Goal: Task Accomplishment & Management: Use online tool/utility

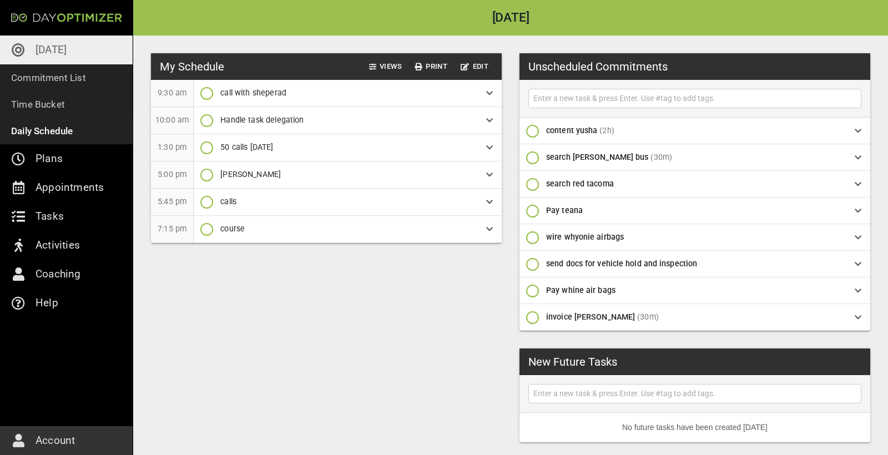
click at [534, 185] on icon "button" at bounding box center [532, 184] width 13 height 13
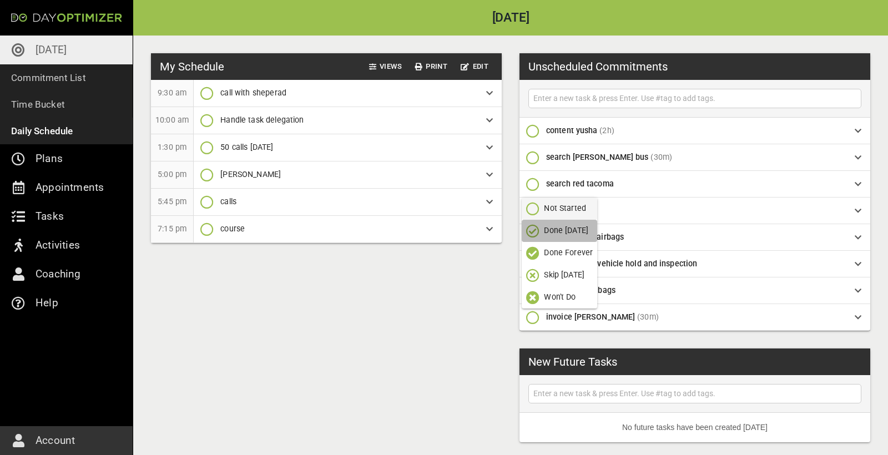
click at [564, 230] on p "Done [DATE]" at bounding box center [566, 231] width 44 height 12
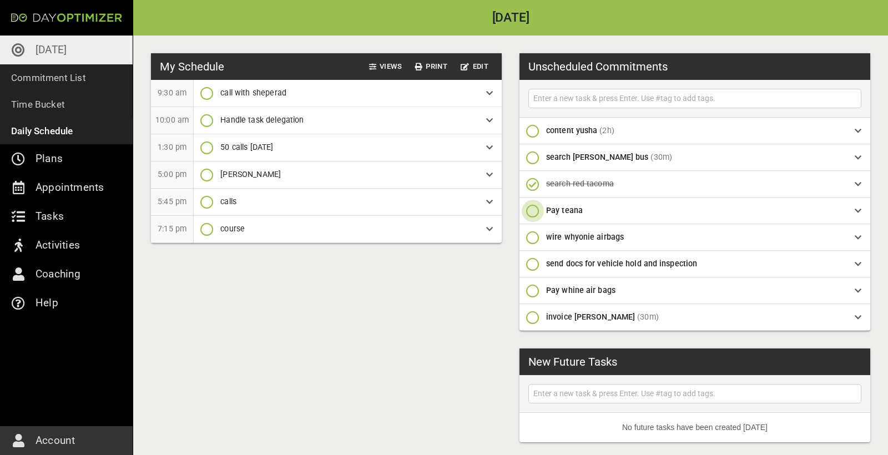
click at [532, 210] on icon "button" at bounding box center [532, 210] width 13 height 13
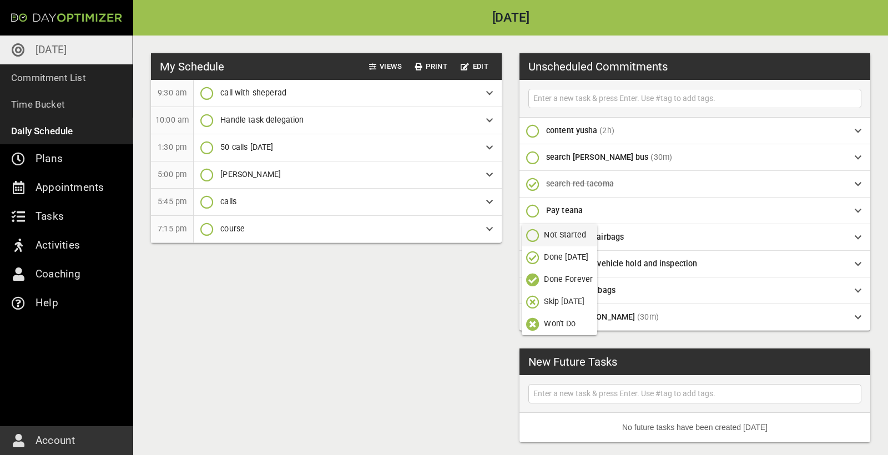
click at [561, 255] on p "Done [DATE]" at bounding box center [566, 257] width 44 height 12
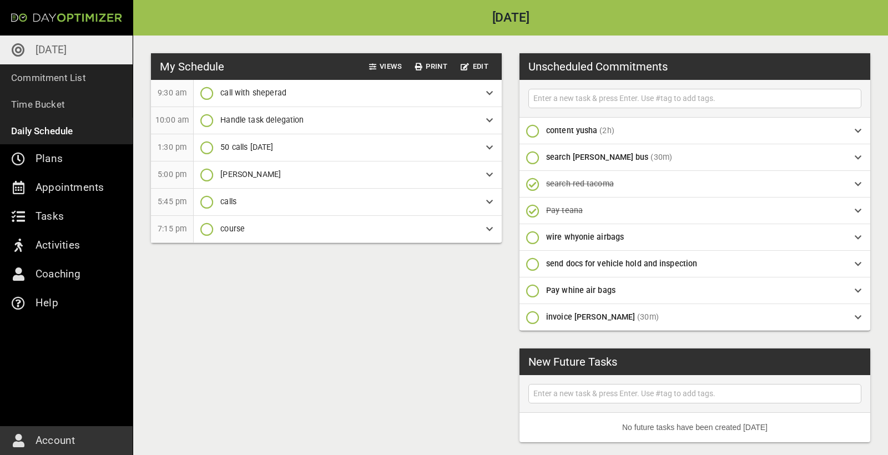
click at [532, 236] on icon "button" at bounding box center [532, 237] width 13 height 13
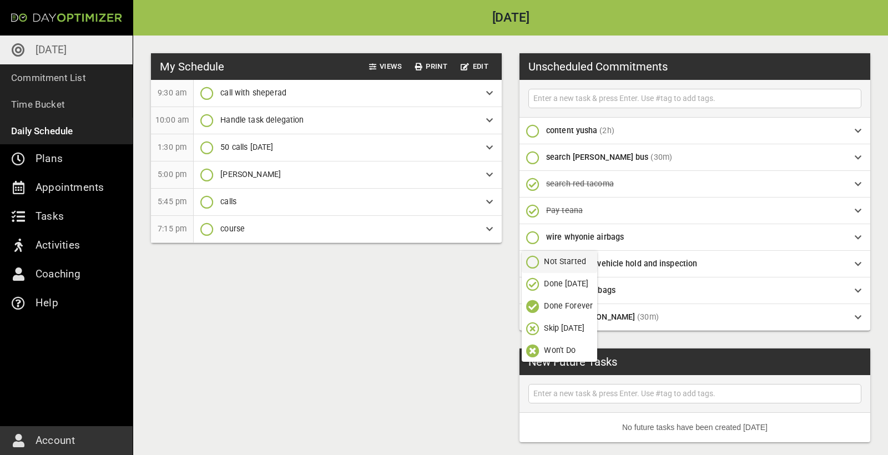
click at [562, 282] on p "Done [DATE]" at bounding box center [566, 284] width 44 height 12
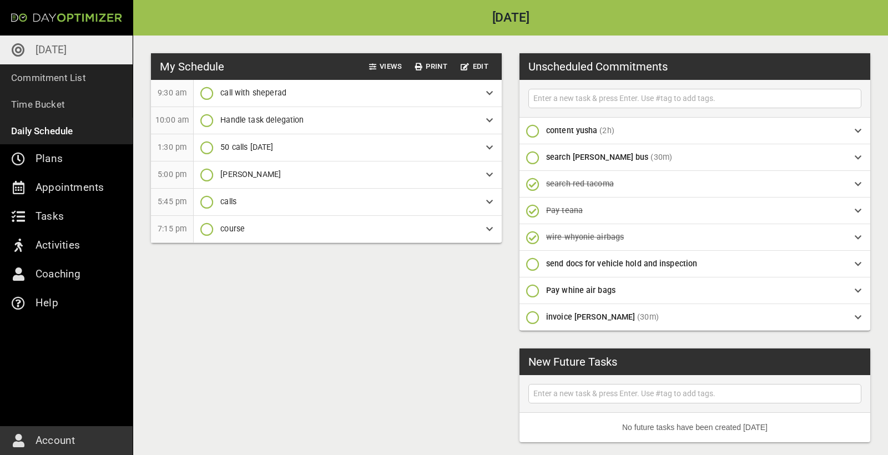
click at [533, 294] on icon "button" at bounding box center [532, 290] width 13 height 13
click at [553, 342] on p "Done [DATE]" at bounding box center [566, 337] width 44 height 12
click at [64, 47] on p "[DATE]" at bounding box center [51, 50] width 31 height 18
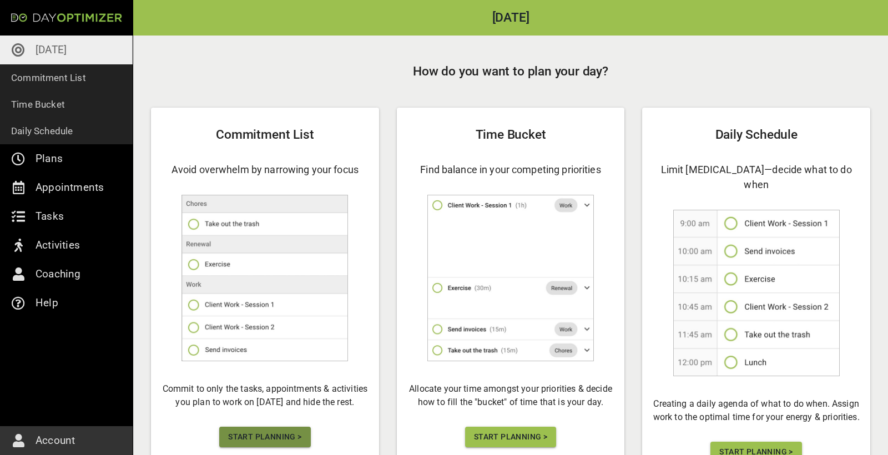
click at [275, 440] on span "Start Planning >" at bounding box center [264, 437] width 73 height 14
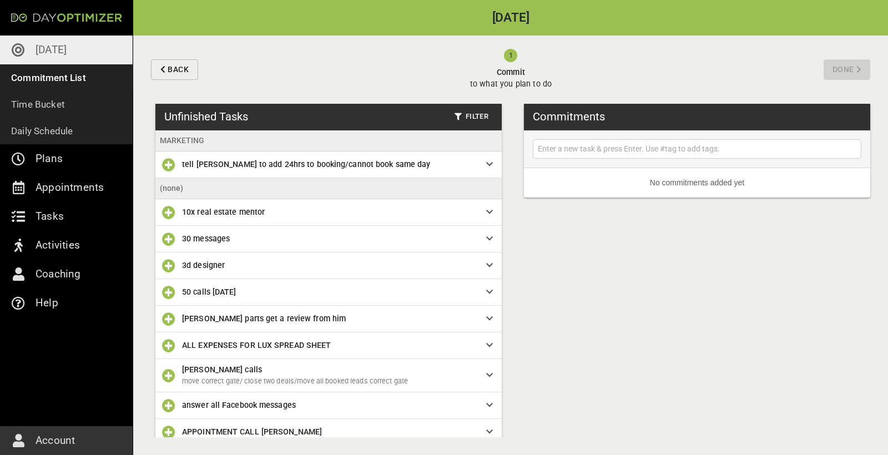
click at [619, 150] on input "text" at bounding box center [697, 149] width 323 height 14
type input "pay [PERSON_NAME]"
type input "p"
type input "email bank rbc"
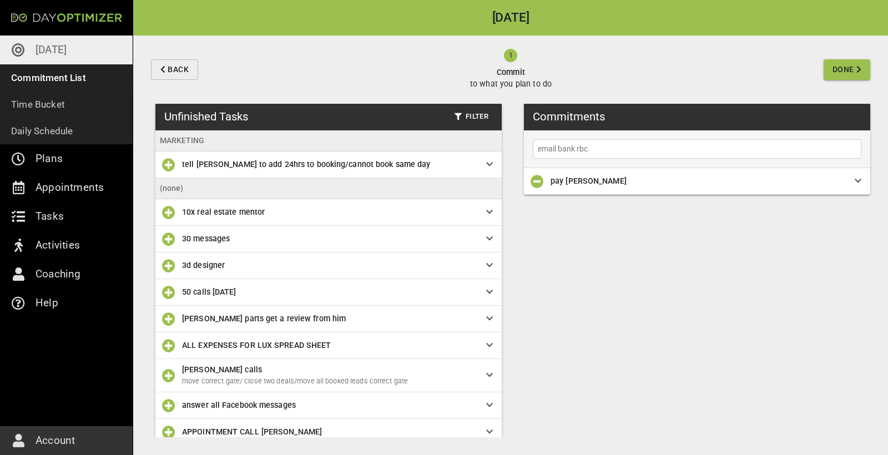
click at [598, 148] on input "email bank rbc" at bounding box center [697, 149] width 323 height 14
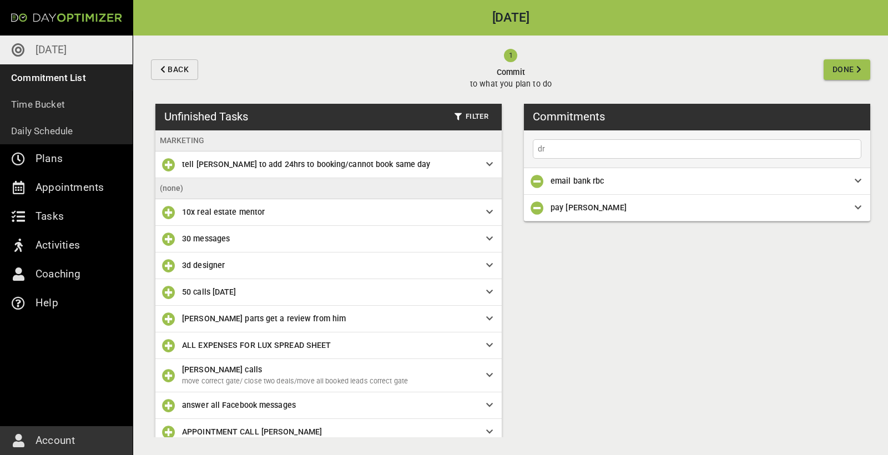
type input "d"
type input "draft script for [PERSON_NAME] to call brokers"
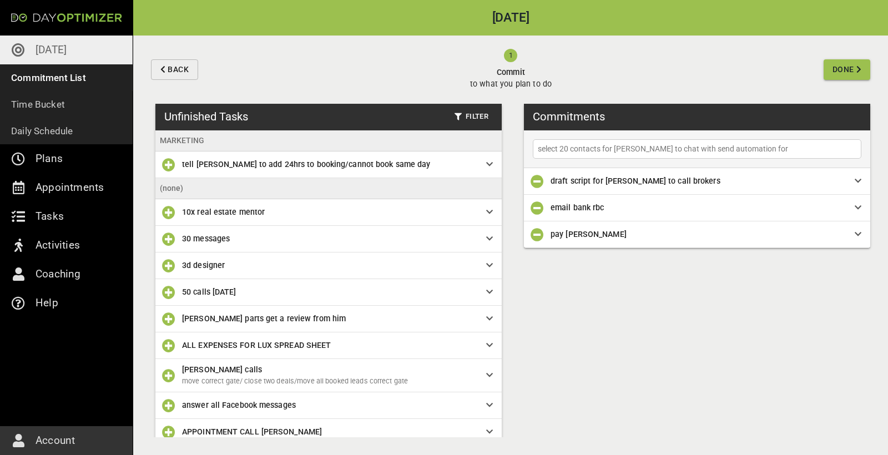
click at [759, 148] on input "select 20 contacts for [PERSON_NAME] to chat with send automation for" at bounding box center [697, 149] width 323 height 14
type input "select 20 contacts for [PERSON_NAME] to chat with send automation for this morn…"
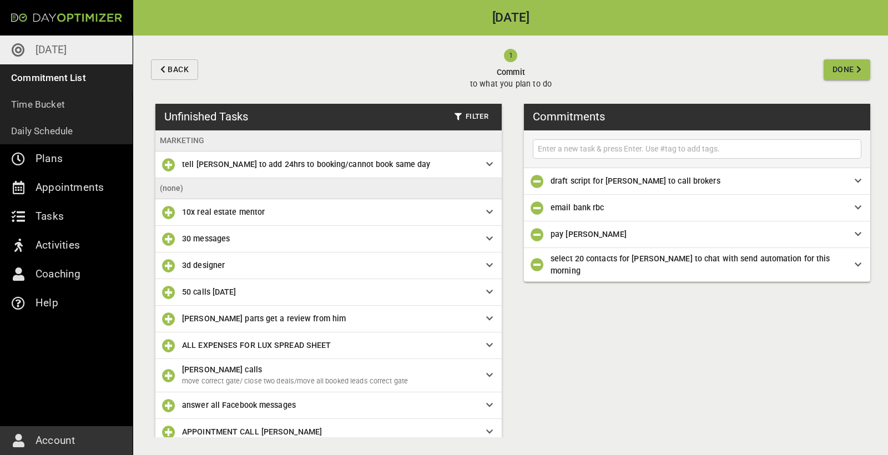
click at [168, 290] on icon "button" at bounding box center [168, 292] width 13 height 13
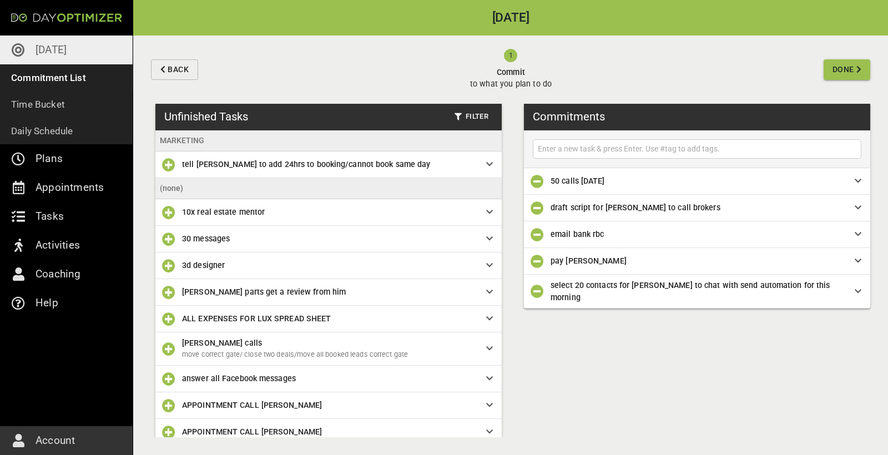
click at [614, 140] on div at bounding box center [697, 148] width 329 height 19
click at [606, 149] on input "text" at bounding box center [697, 149] width 323 height 14
type input "hANDLE Tasks"
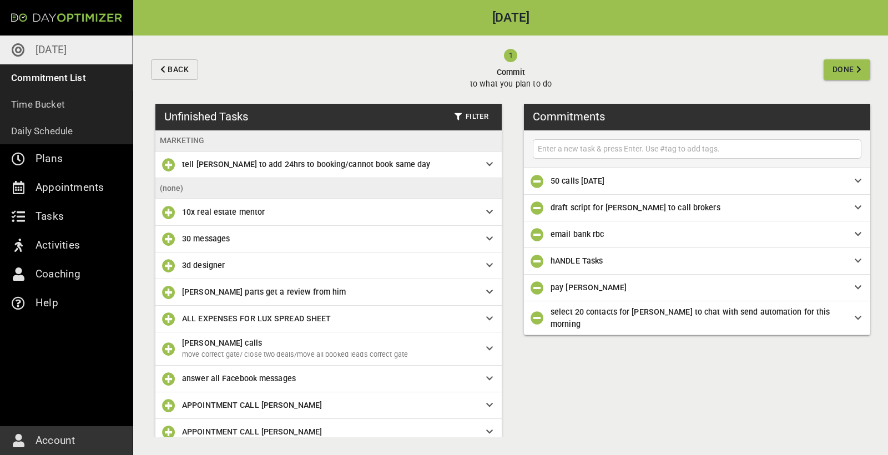
click at [612, 264] on span "hANDLE Tasks" at bounding box center [694, 261] width 286 height 12
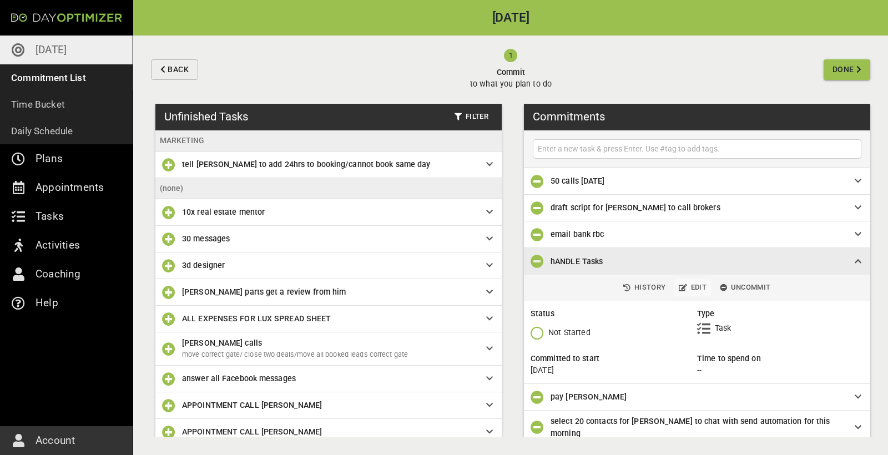
click at [701, 287] on span "Edit" at bounding box center [693, 287] width 28 height 13
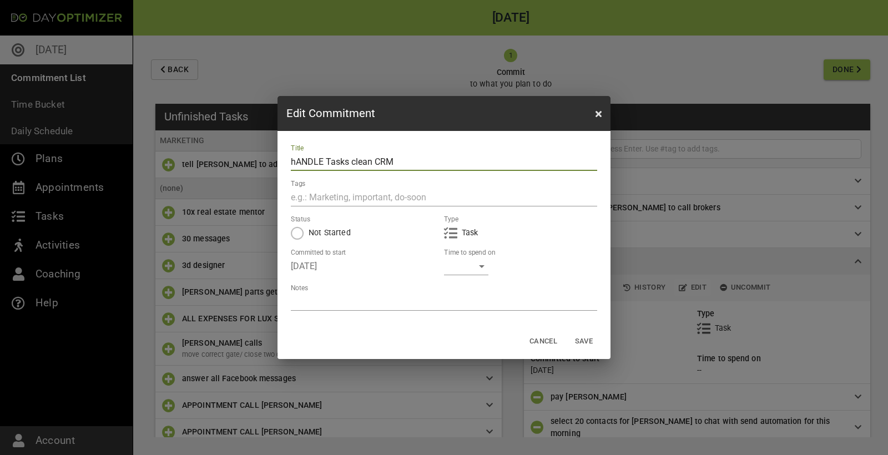
click at [296, 164] on input "hANDLE Tasks clean CRM" at bounding box center [444, 162] width 306 height 18
type input "hANDLE Tasks clean CRM"
click at [473, 270] on div "​" at bounding box center [466, 266] width 44 height 18
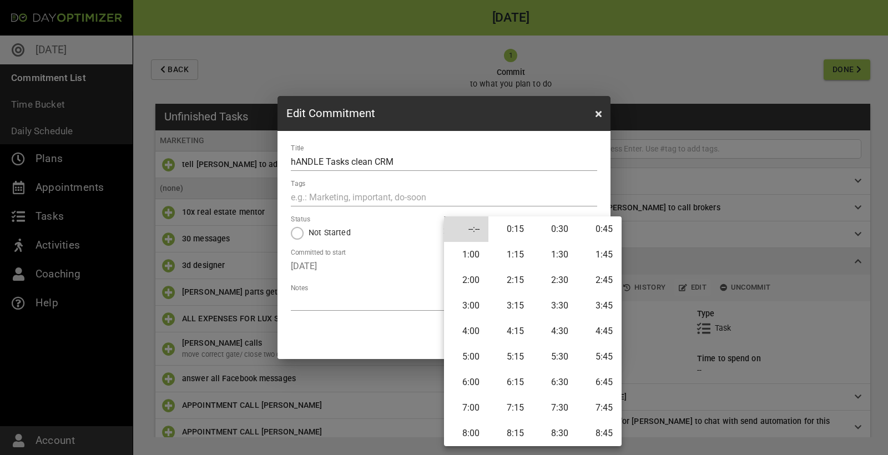
click at [473, 332] on li "4:00" at bounding box center [466, 332] width 44 height 26
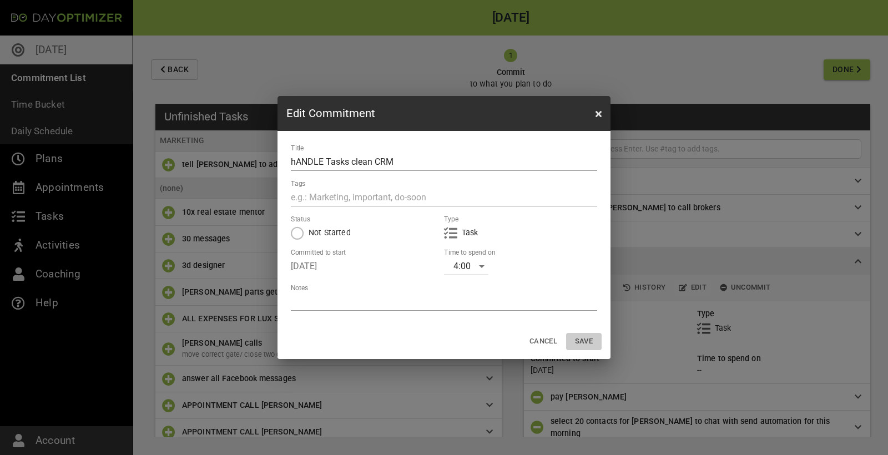
click at [575, 341] on span "Save" at bounding box center [583, 341] width 27 height 13
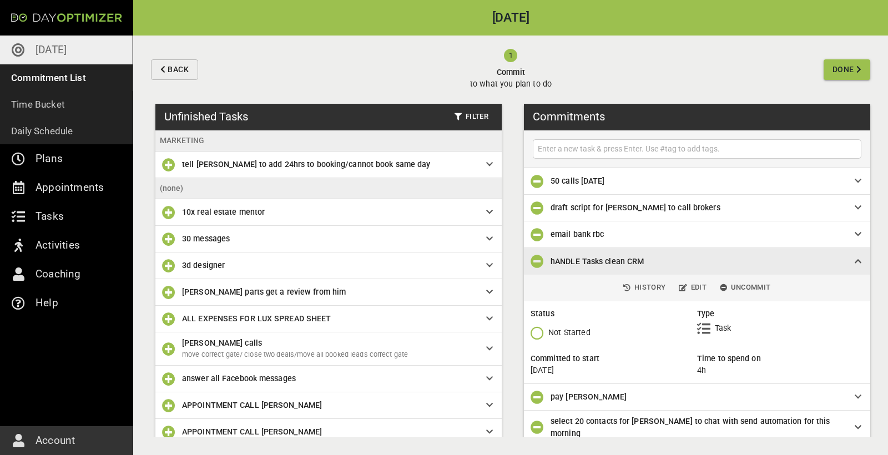
click at [718, 180] on span "50 calls [DATE]" at bounding box center [694, 181] width 286 height 12
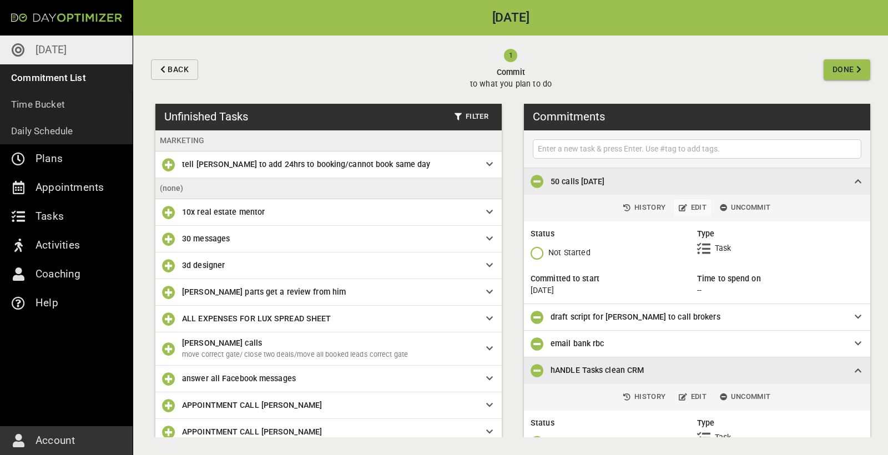
click at [696, 209] on span "Edit" at bounding box center [693, 207] width 28 height 13
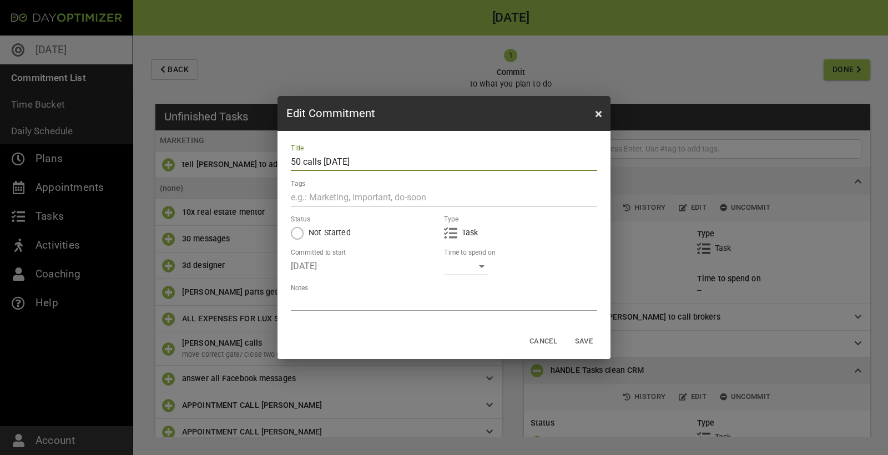
click at [481, 269] on div "​" at bounding box center [466, 266] width 44 height 18
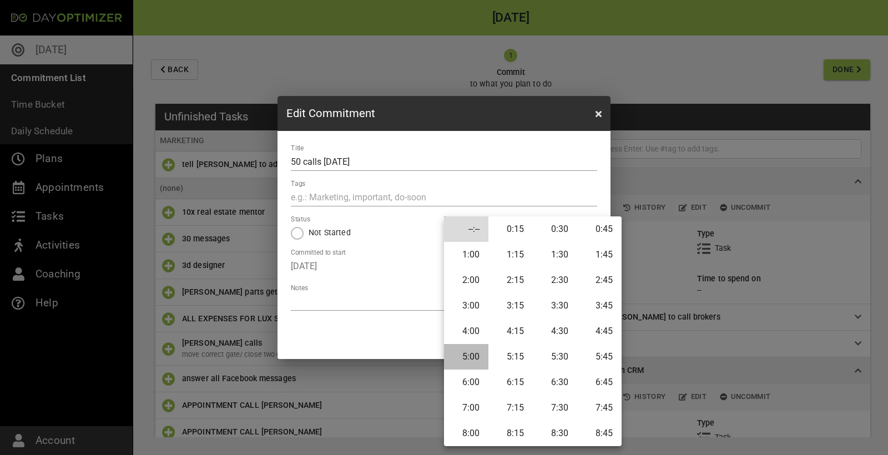
click at [468, 348] on li "5:00" at bounding box center [466, 357] width 44 height 26
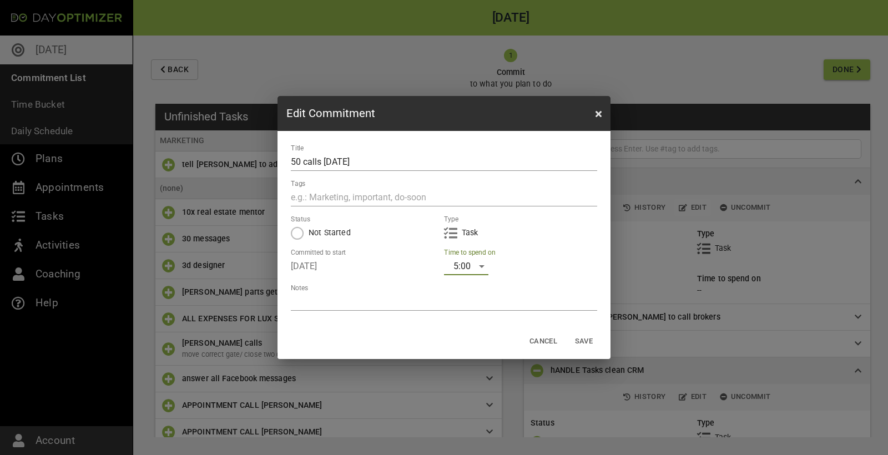
click at [580, 342] on span "Save" at bounding box center [583, 341] width 27 height 13
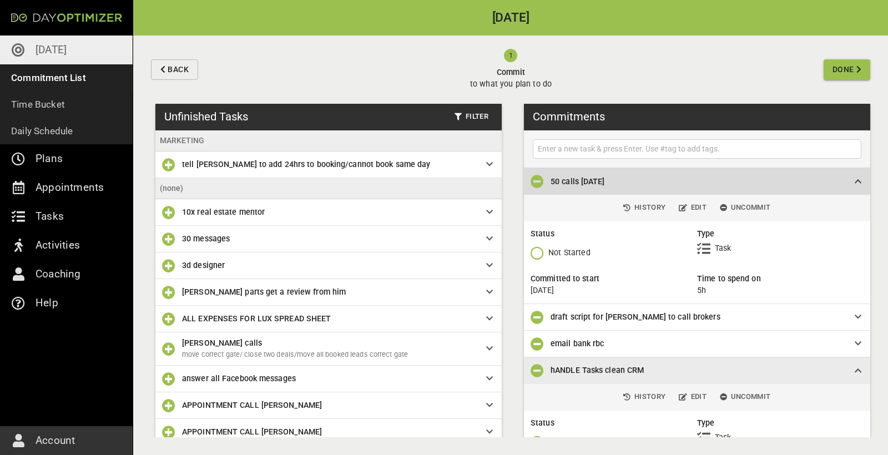
click at [863, 180] on div "50 calls [DATE]" at bounding box center [697, 181] width 346 height 27
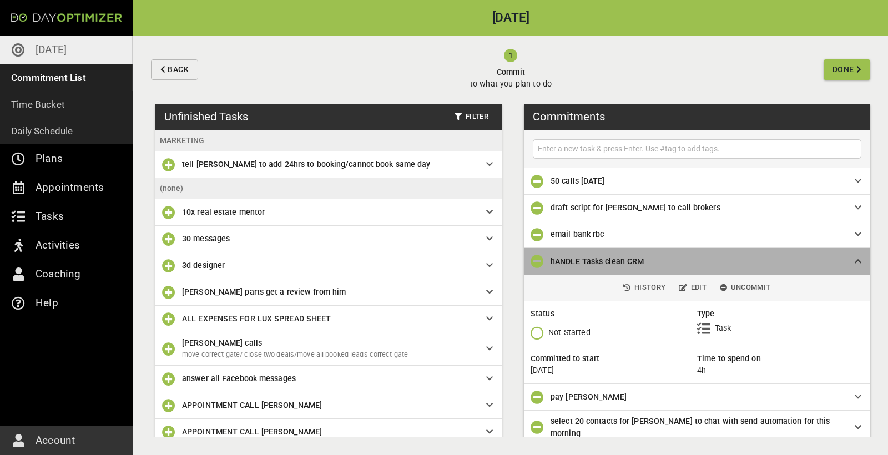
click at [583, 262] on span "hANDLE Tasks clean CRM" at bounding box center [597, 261] width 93 height 9
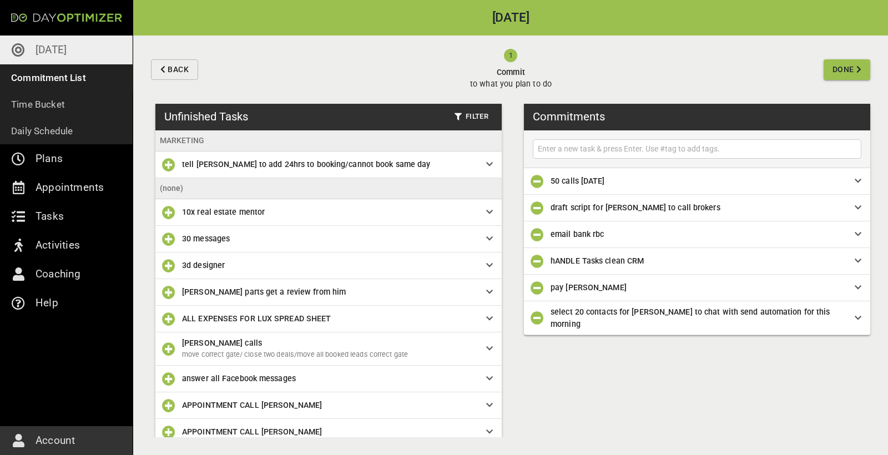
click at [611, 314] on span "select 20 contacts for [PERSON_NAME] to chat with send automation for this morn…" at bounding box center [691, 317] width 280 height 21
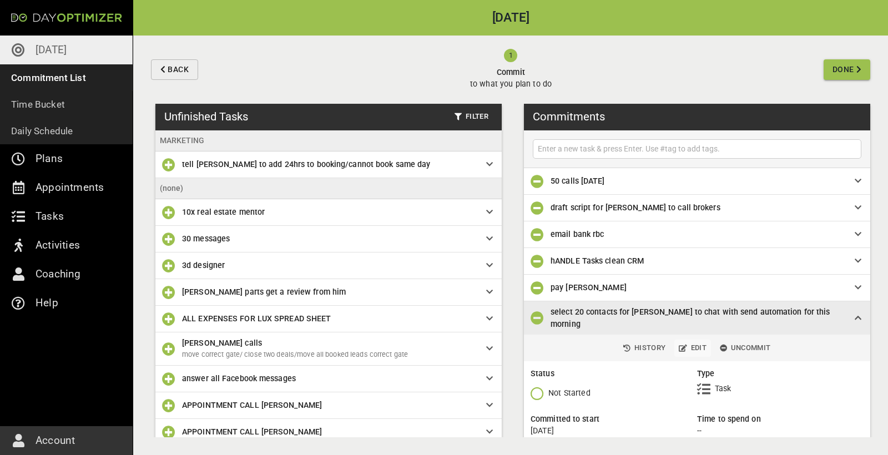
click at [697, 342] on span "Edit" at bounding box center [693, 348] width 28 height 13
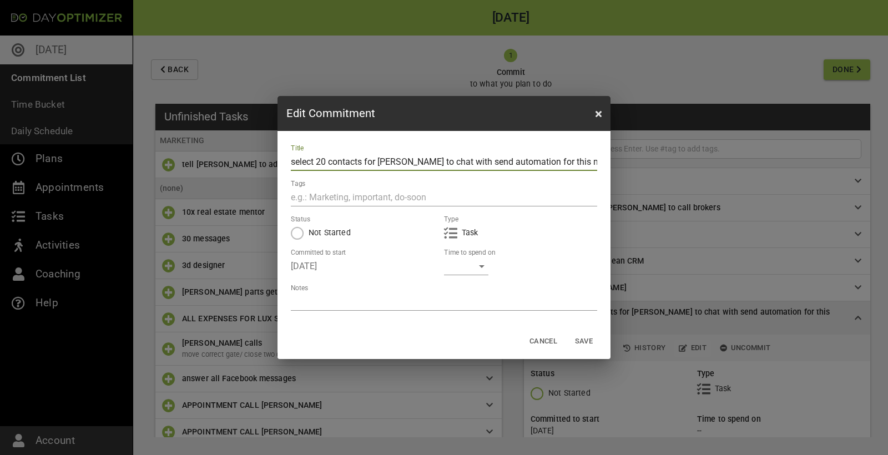
click at [473, 261] on div "​" at bounding box center [466, 266] width 44 height 18
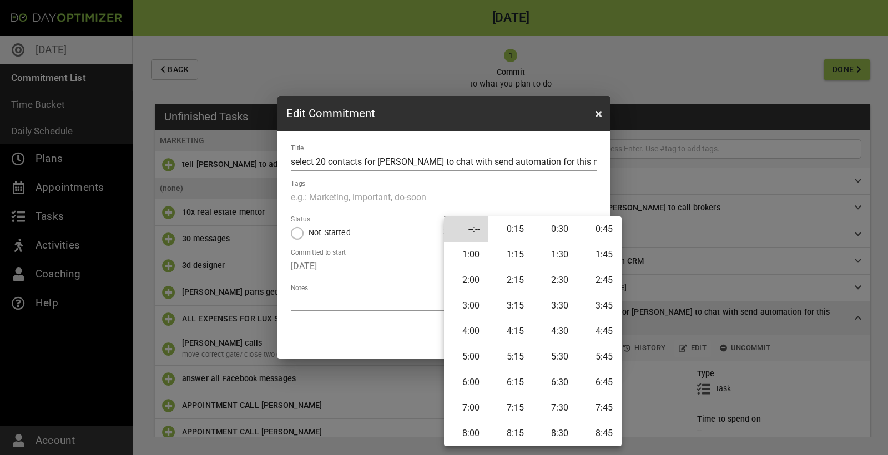
click at [523, 231] on li "0:15" at bounding box center [510, 229] width 44 height 26
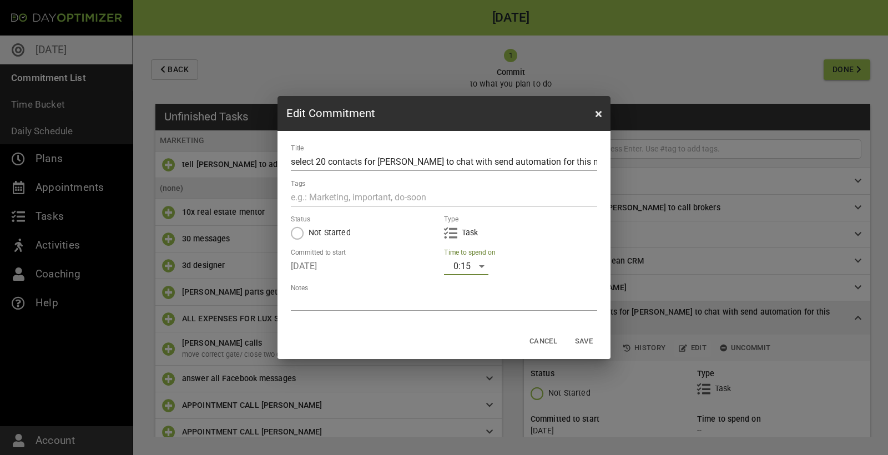
click at [592, 340] on span "Save" at bounding box center [583, 341] width 27 height 13
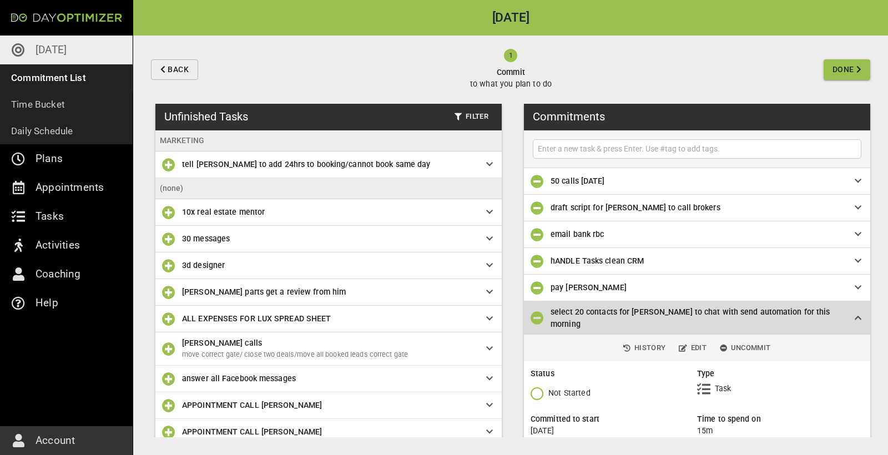
click at [735, 312] on span "select 20 contacts for [PERSON_NAME] to chat with send automation for this morn…" at bounding box center [691, 317] width 280 height 21
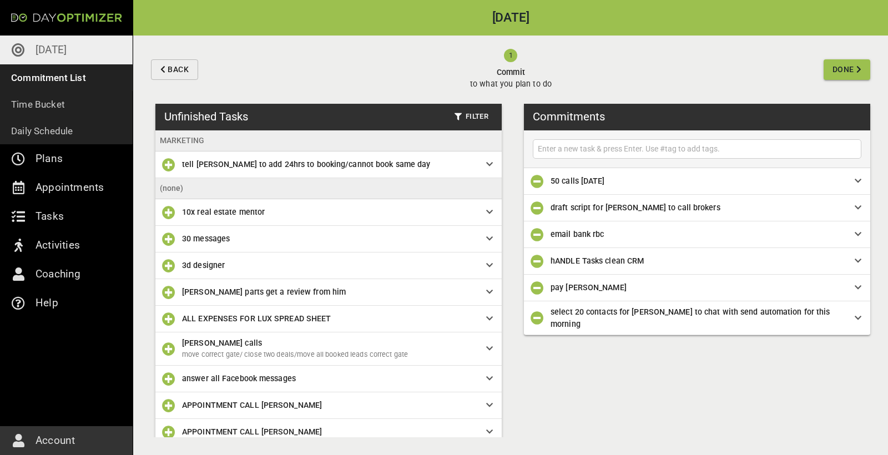
click at [638, 285] on span "pay [PERSON_NAME]" at bounding box center [694, 287] width 286 height 12
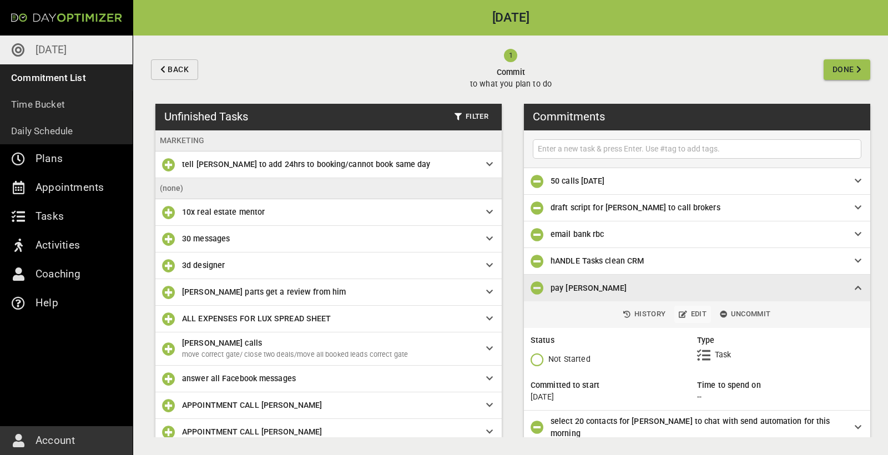
click at [697, 318] on span "Edit" at bounding box center [693, 314] width 28 height 13
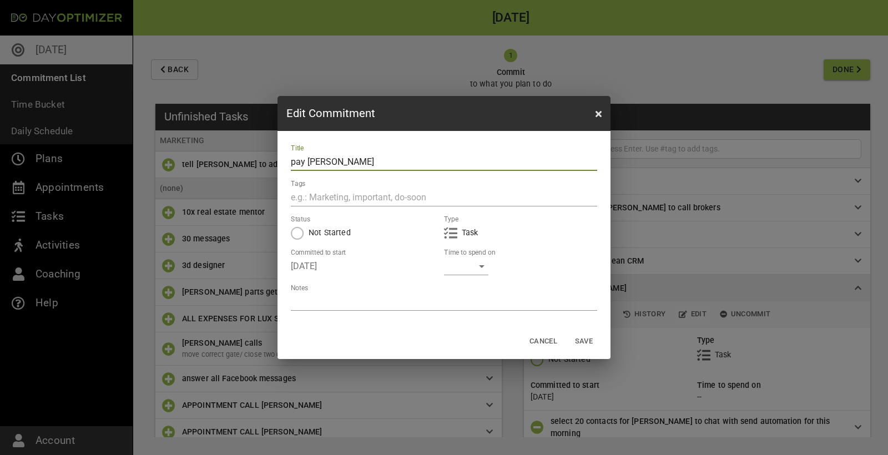
click at [486, 255] on label "Time to spend on" at bounding box center [469, 252] width 51 height 7
click at [474, 264] on div "​" at bounding box center [466, 266] width 44 height 18
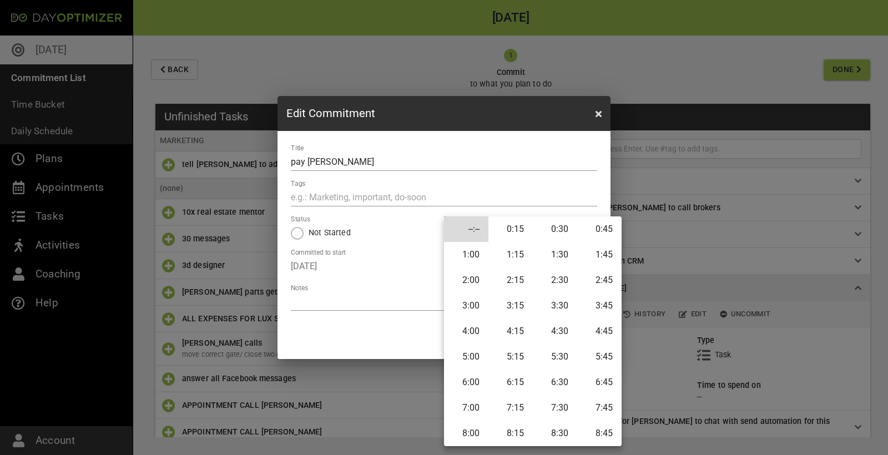
click at [554, 233] on li "0:30" at bounding box center [555, 229] width 44 height 26
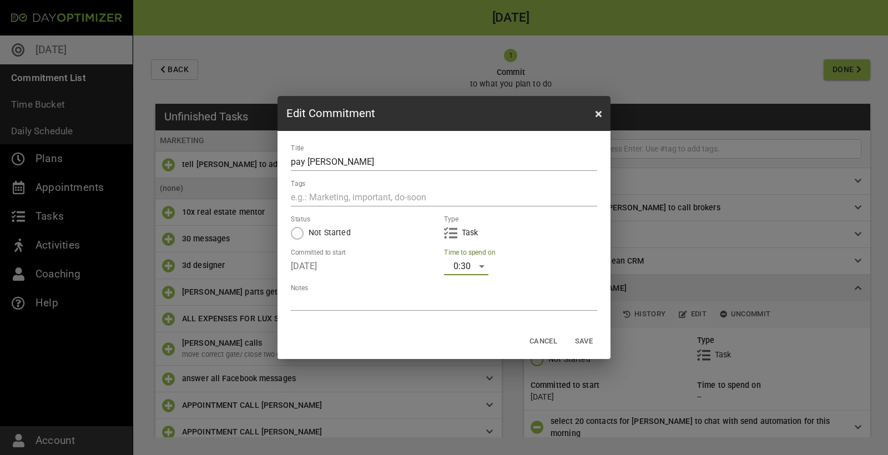
click at [583, 346] on span "Save" at bounding box center [583, 341] width 27 height 13
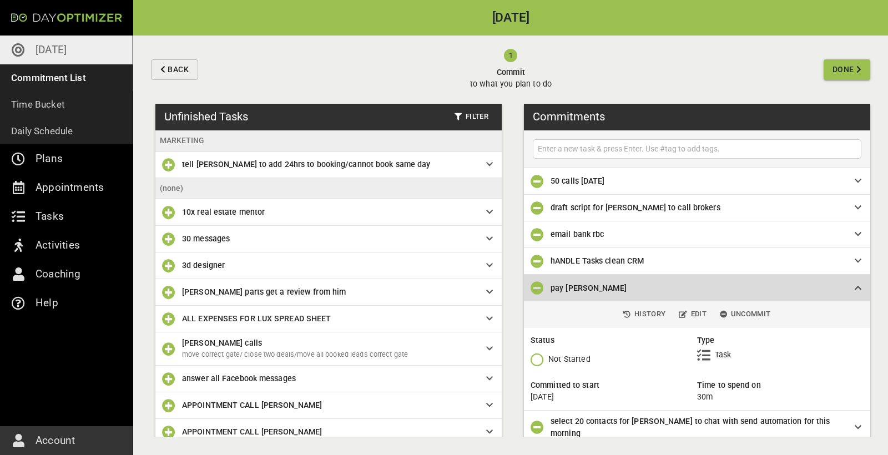
click at [775, 284] on span "pay [PERSON_NAME]" at bounding box center [694, 288] width 286 height 12
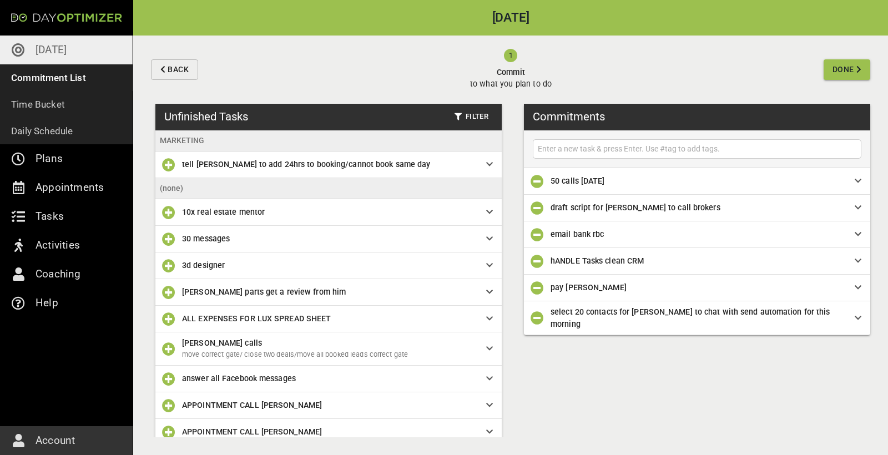
click at [631, 259] on span "hANDLE Tasks clean CRM" at bounding box center [597, 260] width 93 height 9
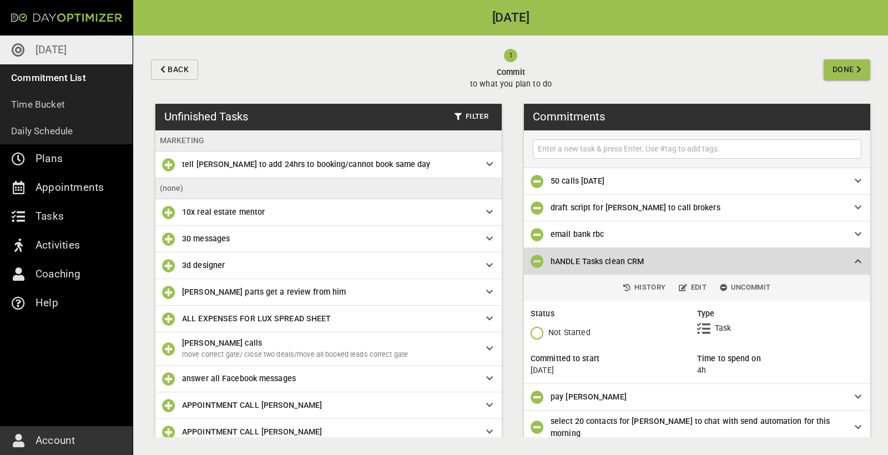
click at [728, 251] on div "hANDLE Tasks clean CRM" at bounding box center [697, 261] width 346 height 27
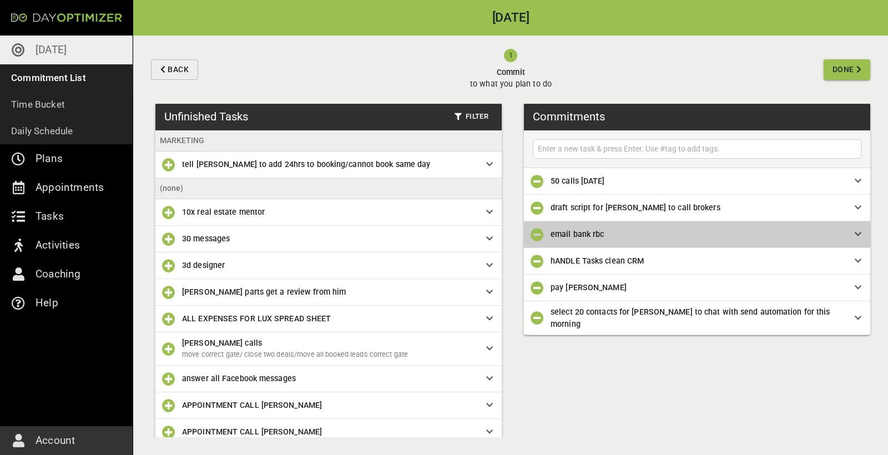
click at [609, 231] on span "email bank rbc" at bounding box center [694, 234] width 286 height 12
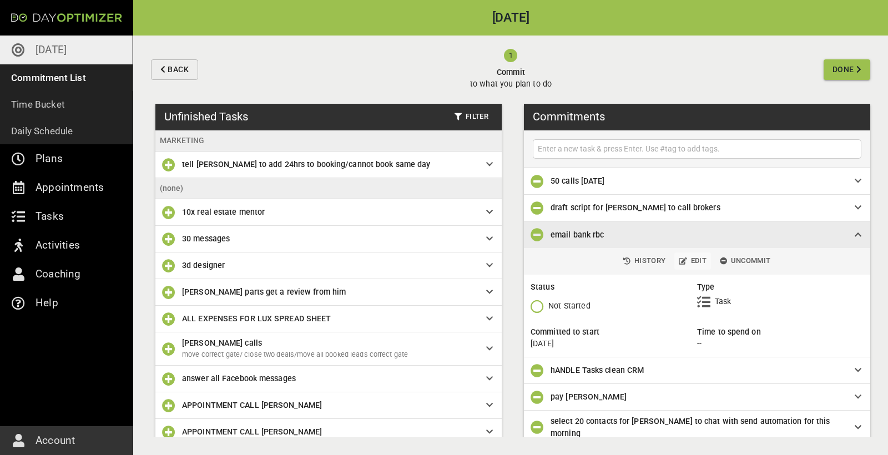
click at [697, 260] on span "Edit" at bounding box center [693, 261] width 28 height 13
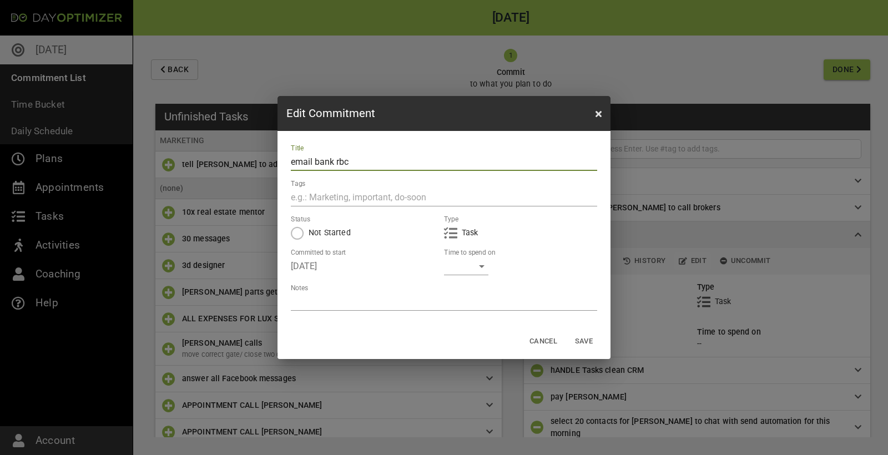
click at [469, 266] on div "​" at bounding box center [466, 266] width 44 height 18
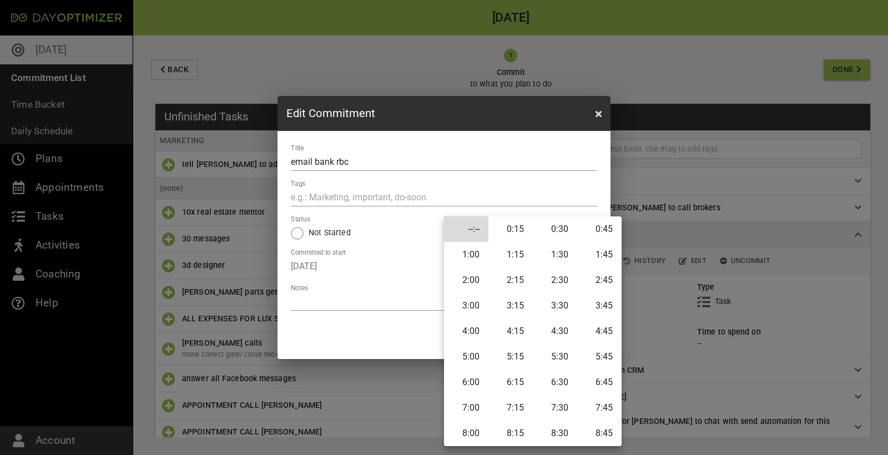
click at [522, 232] on li "0:15" at bounding box center [510, 229] width 44 height 26
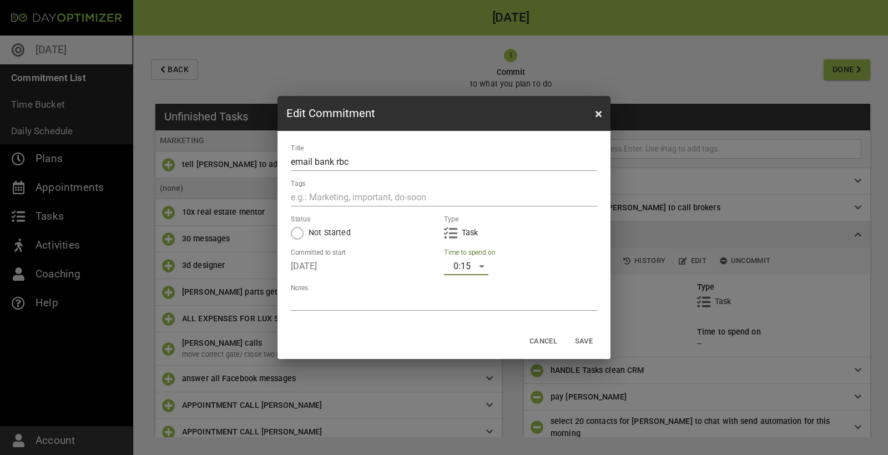
click at [583, 337] on span "Save" at bounding box center [583, 341] width 27 height 13
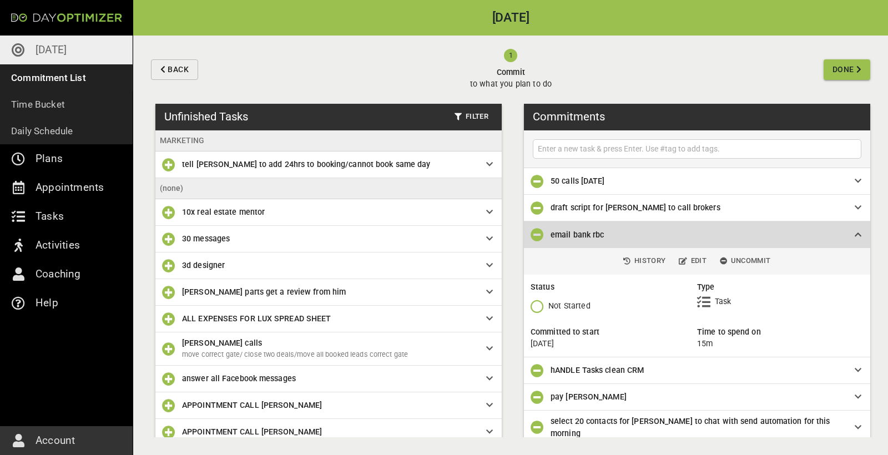
click at [712, 233] on span "email bank rbc" at bounding box center [694, 235] width 286 height 12
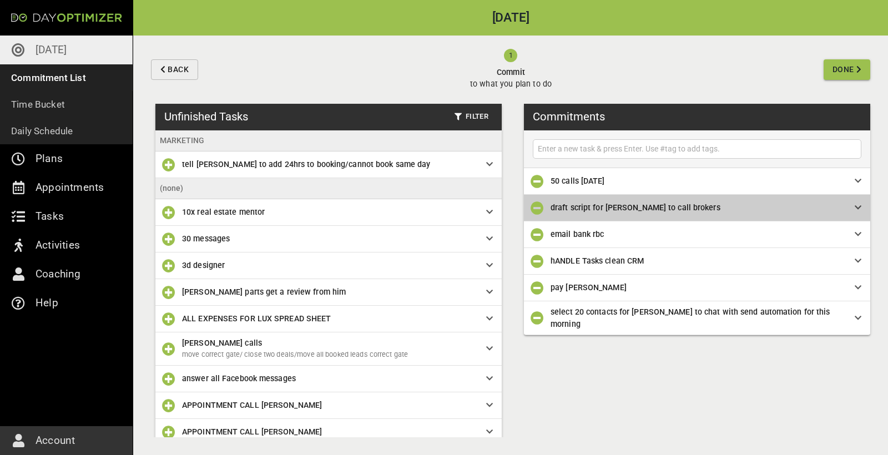
click at [700, 208] on span "draft script for [PERSON_NAME] to call brokers" at bounding box center [694, 207] width 286 height 12
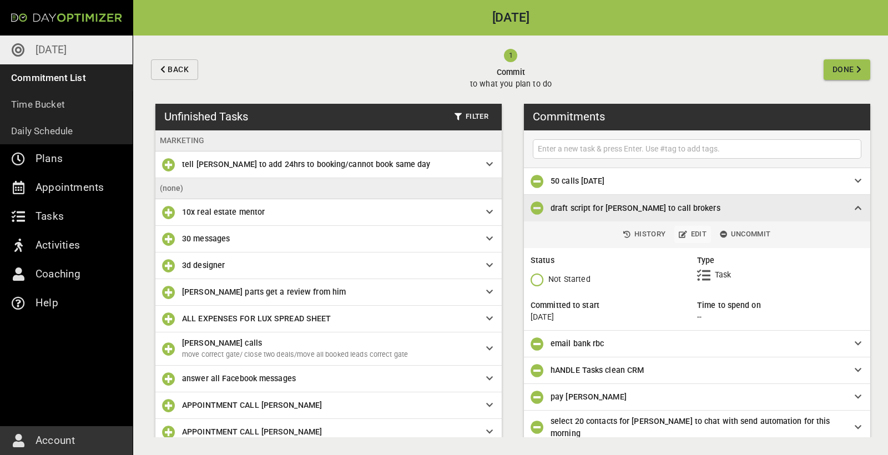
click at [695, 238] on span "Edit" at bounding box center [693, 234] width 28 height 13
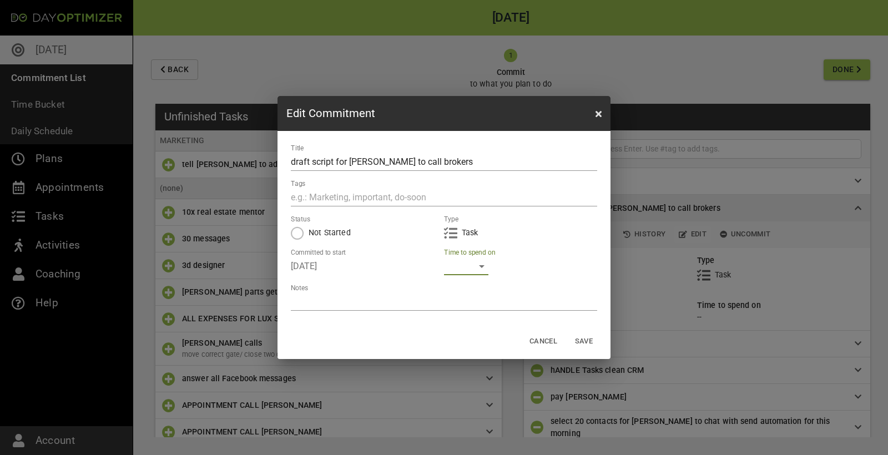
click at [476, 269] on div "​" at bounding box center [466, 266] width 44 height 18
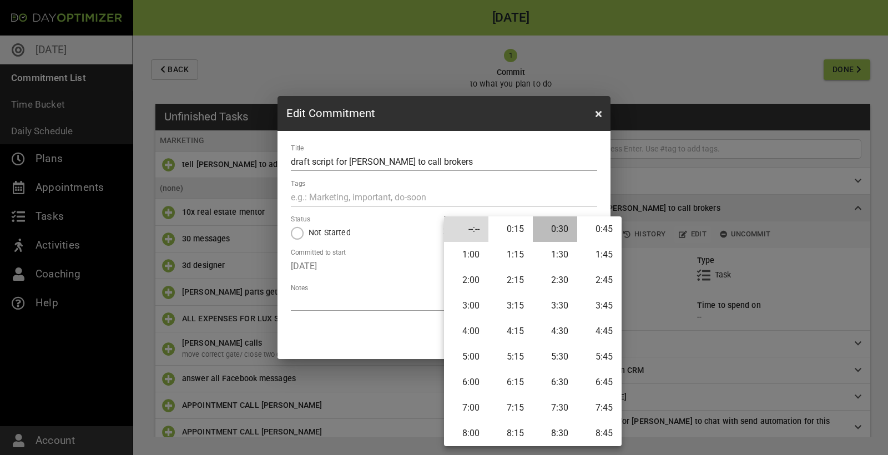
click at [559, 234] on li "0:30" at bounding box center [555, 229] width 44 height 26
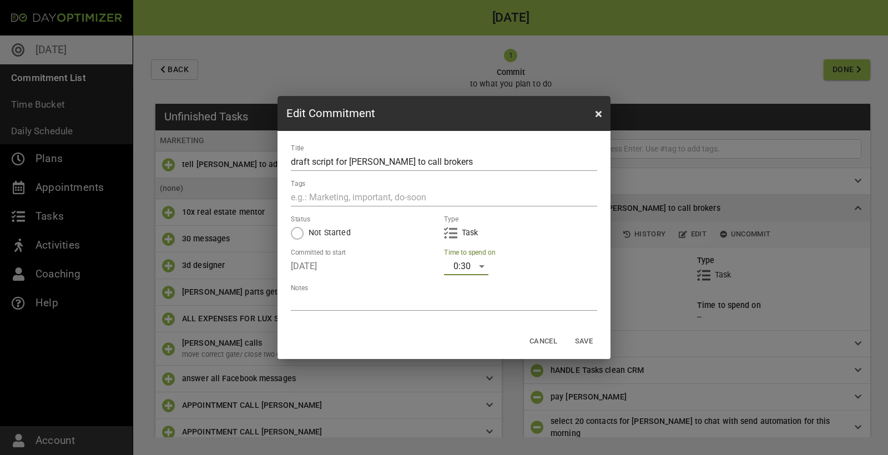
click at [592, 341] on span "Save" at bounding box center [583, 341] width 27 height 13
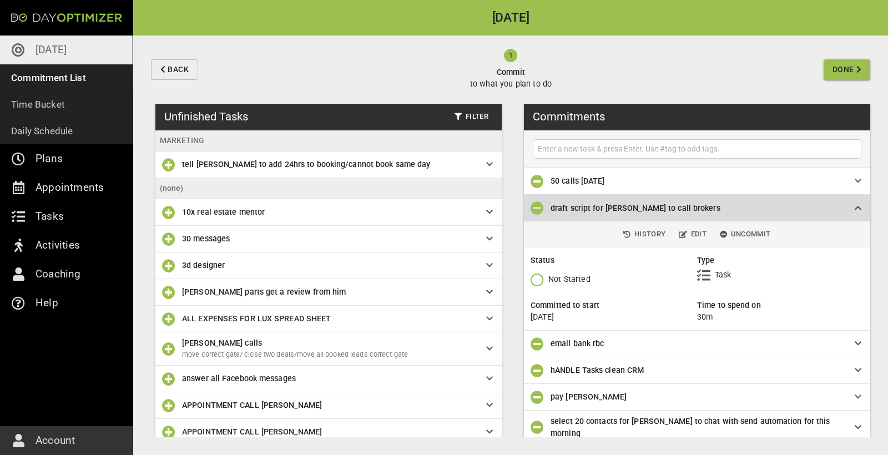
click at [861, 202] on div "draft script for [PERSON_NAME] to call brokers" at bounding box center [697, 208] width 346 height 27
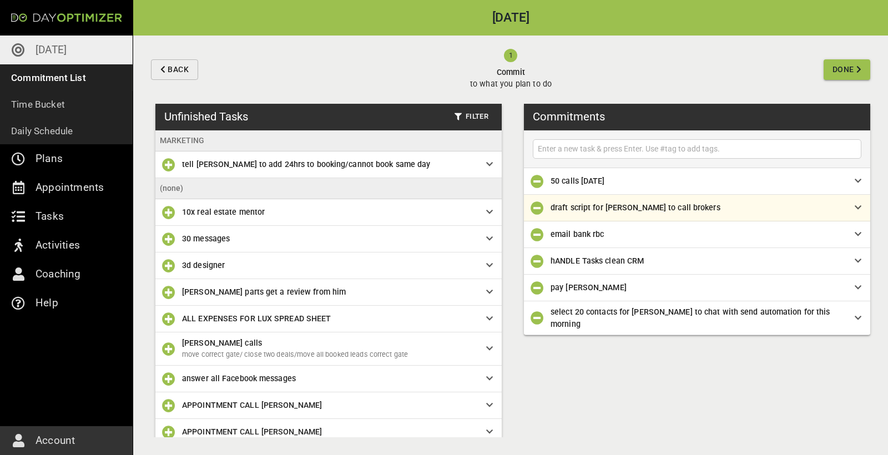
click at [717, 176] on span "50 calls [DATE]" at bounding box center [694, 181] width 286 height 12
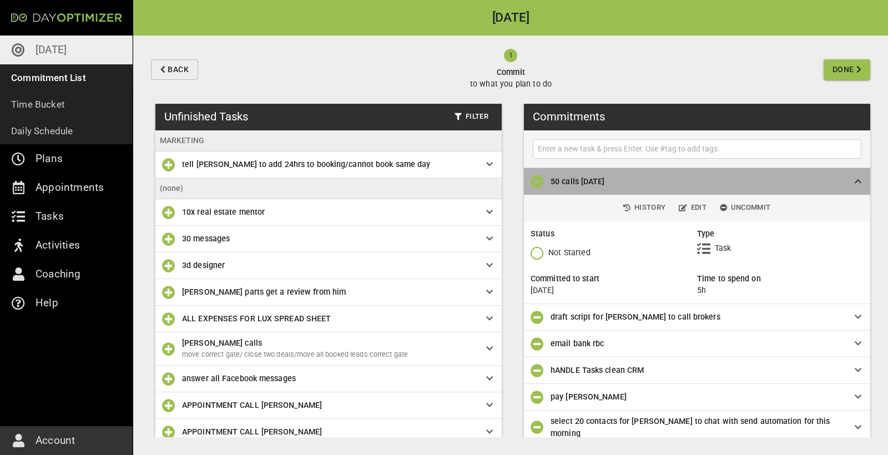
click at [717, 175] on span "50 calls [DATE]" at bounding box center [694, 181] width 286 height 12
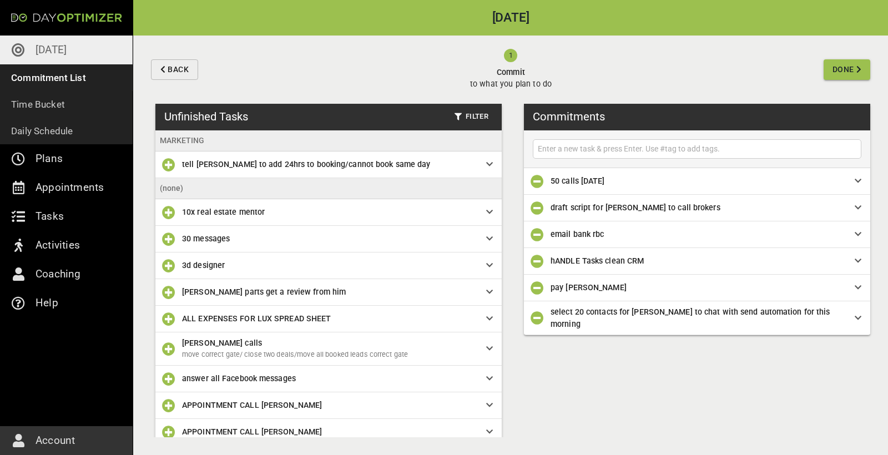
click at [627, 144] on input "text" at bounding box center [697, 149] width 323 height 14
type input "CREATE COURSE BIDCARIBBEAN"
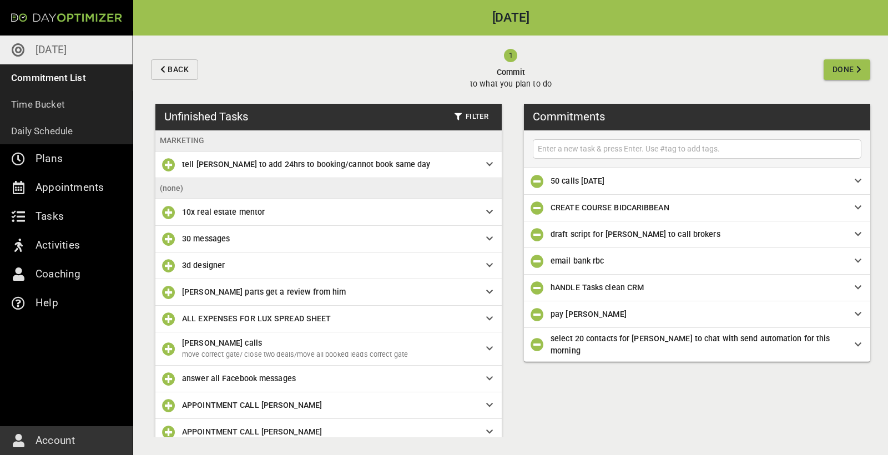
click at [850, 68] on span "Done" at bounding box center [843, 70] width 22 height 14
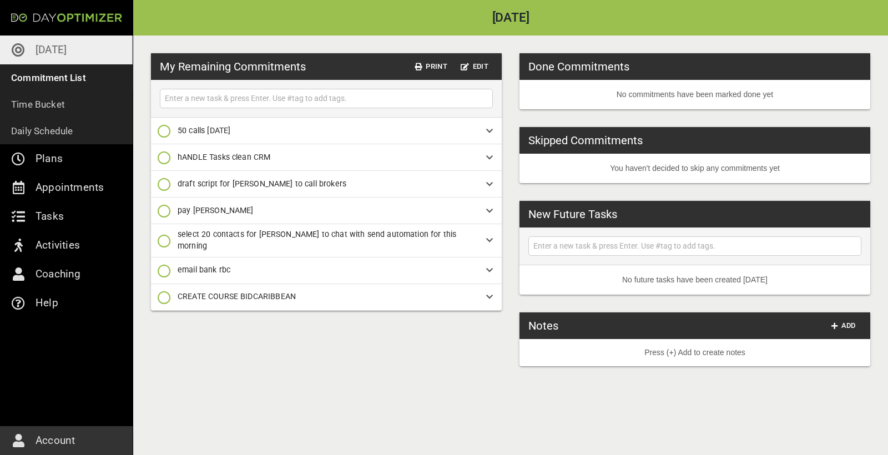
click at [273, 98] on input "text" at bounding box center [326, 99] width 327 height 14
type input "CALL BROKERS SETUP BOOKING"
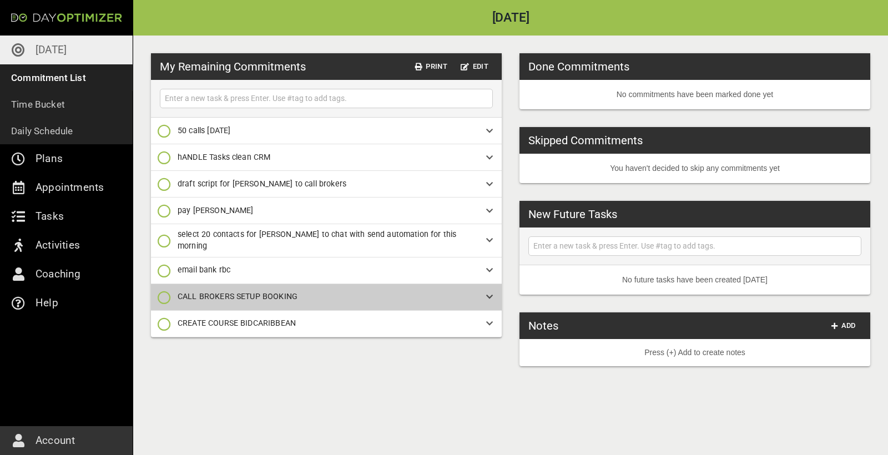
click at [326, 298] on div "CALL BROKERS SETUP BOOKING" at bounding box center [326, 297] width 351 height 27
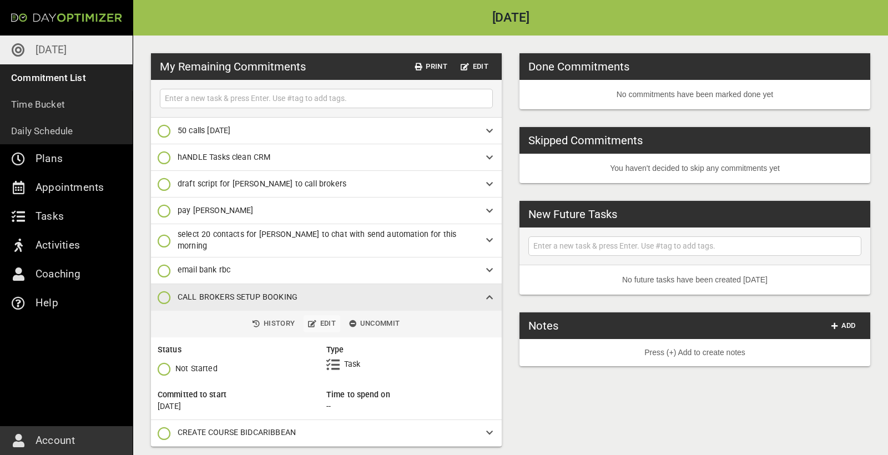
click at [321, 321] on span "Edit" at bounding box center [322, 323] width 28 height 13
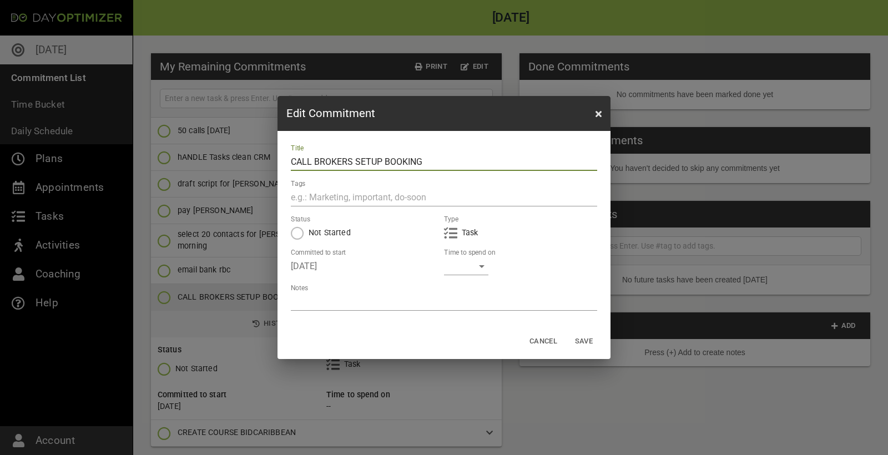
click at [472, 270] on div "​" at bounding box center [466, 266] width 44 height 18
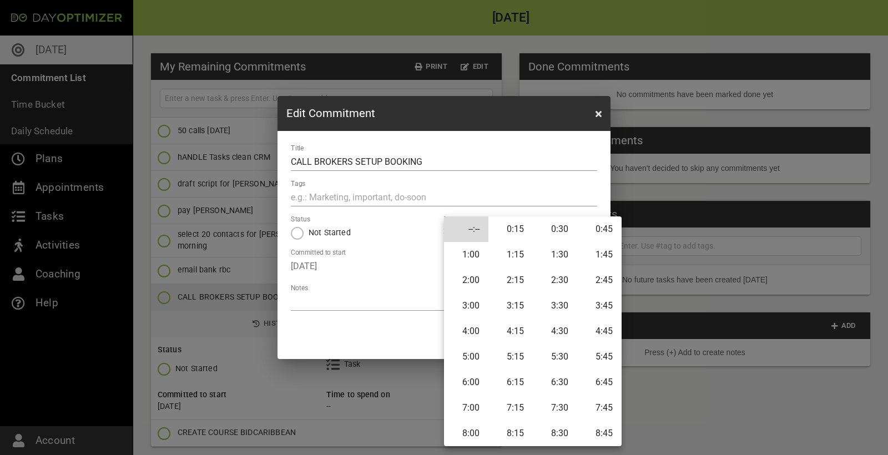
click at [607, 226] on li "0:45" at bounding box center [599, 229] width 44 height 26
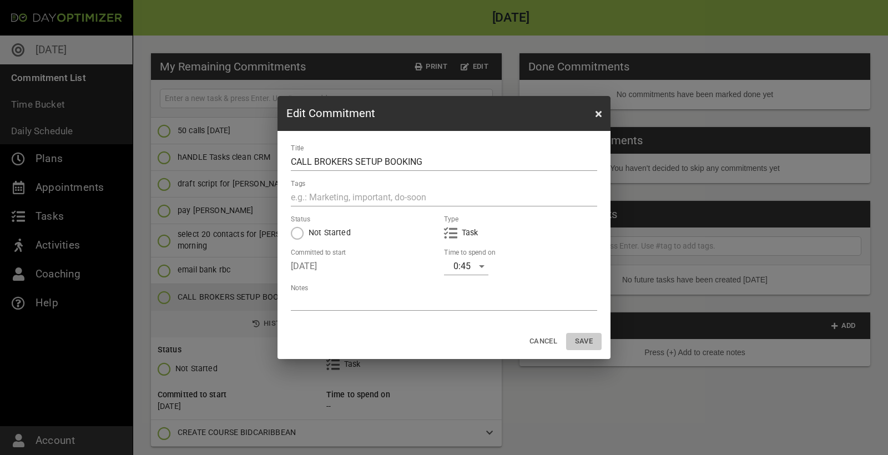
click at [583, 340] on span "Save" at bounding box center [583, 341] width 27 height 13
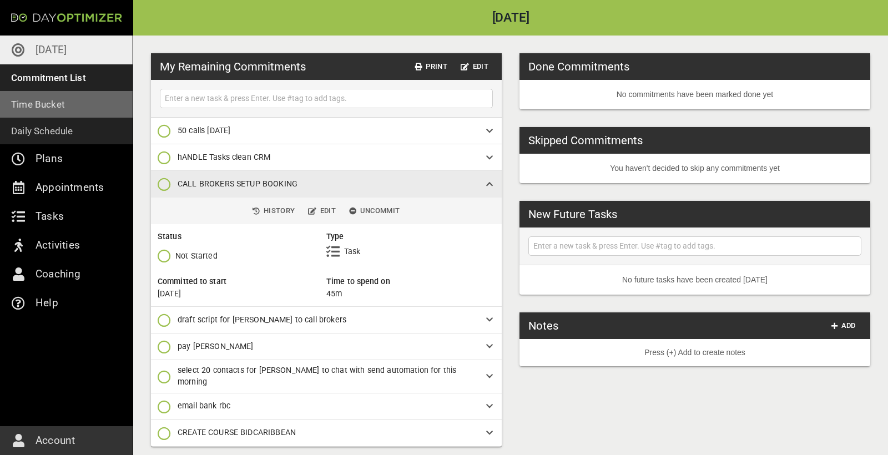
click at [38, 106] on p "Time Bucket" at bounding box center [38, 105] width 54 height 16
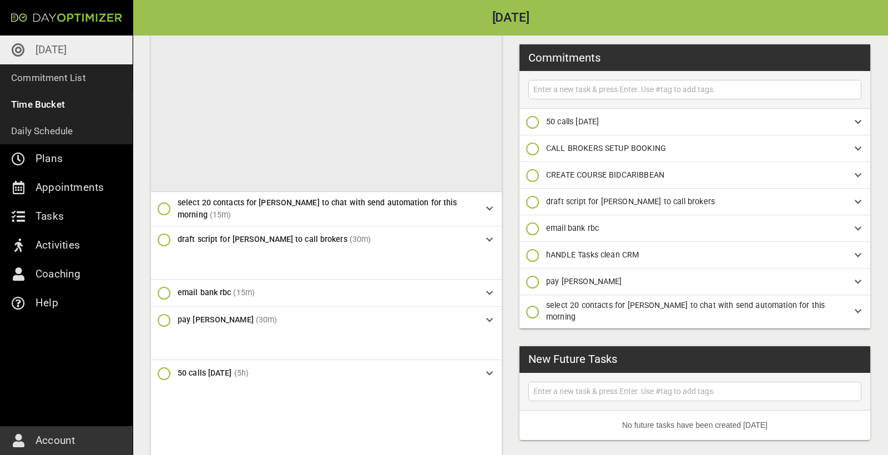
scroll to position [790, 0]
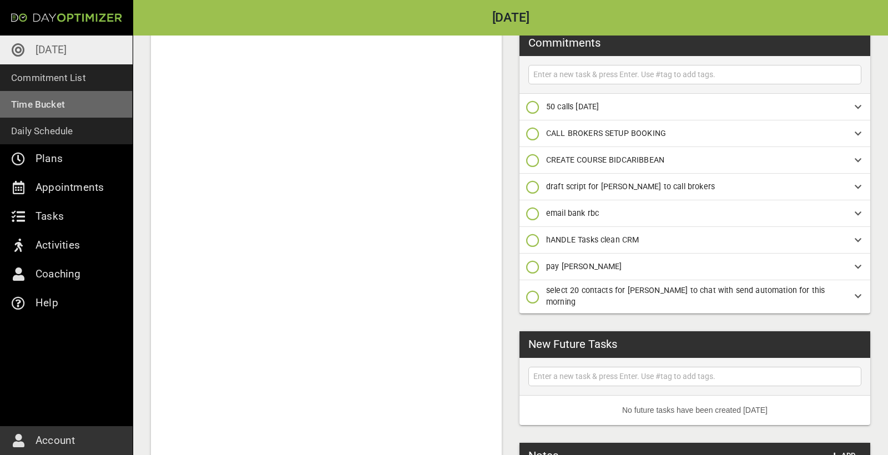
click at [49, 104] on p "Time Bucket" at bounding box center [38, 105] width 54 height 16
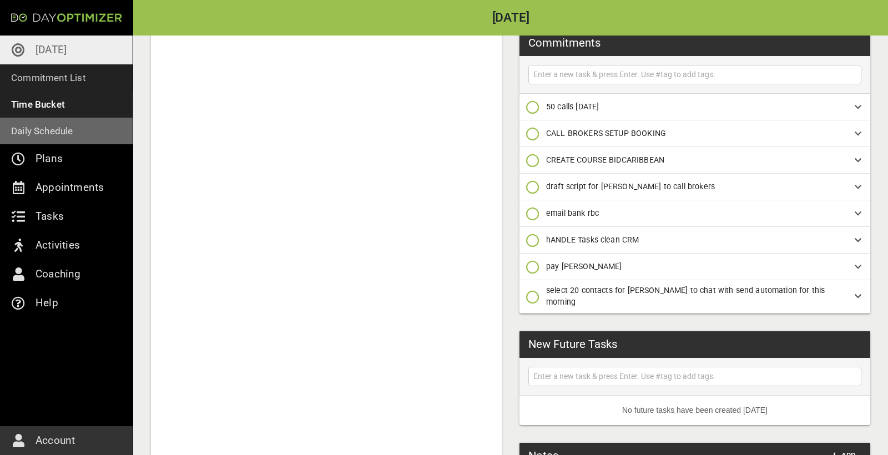
click at [52, 135] on p "Daily Schedule" at bounding box center [42, 131] width 62 height 16
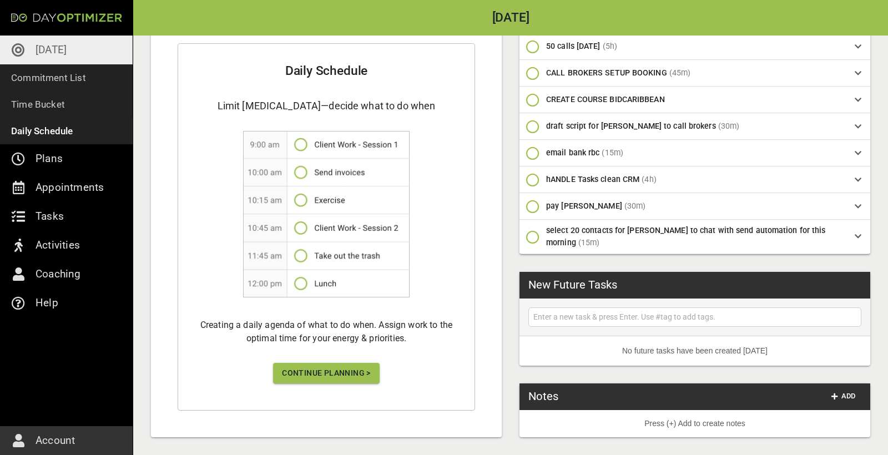
scroll to position [169, 0]
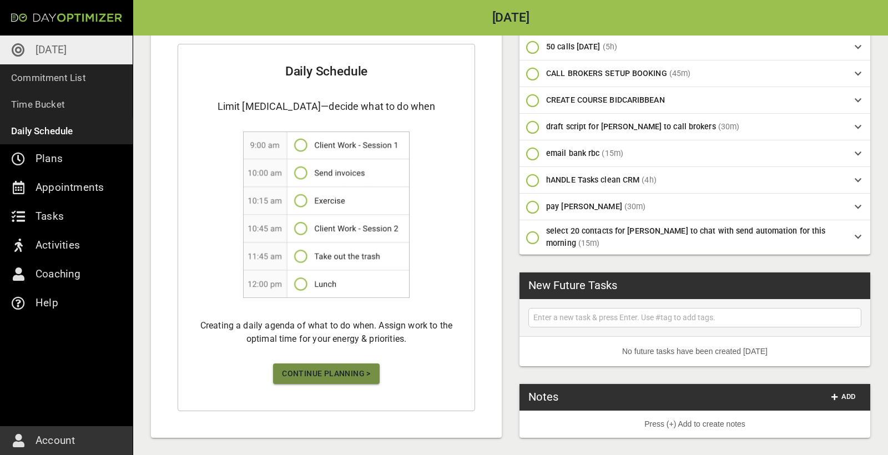
click at [299, 377] on span "Continue Planning >" at bounding box center [326, 374] width 89 height 14
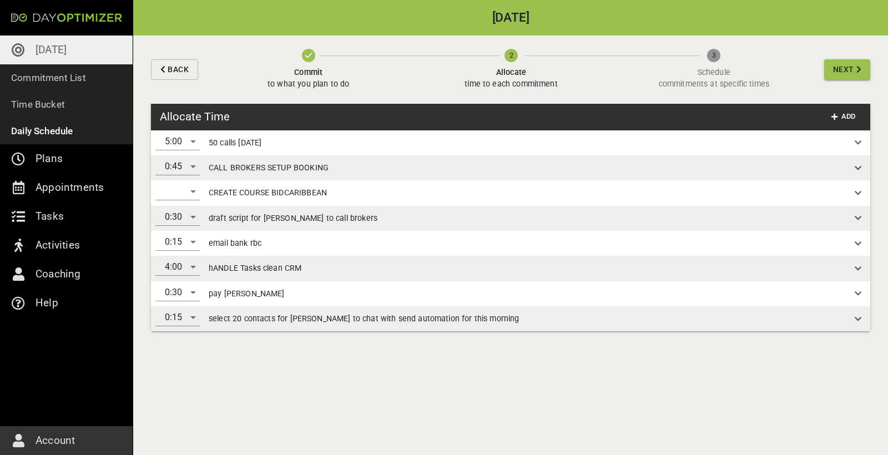
click at [185, 189] on div "​" at bounding box center [177, 192] width 44 height 18
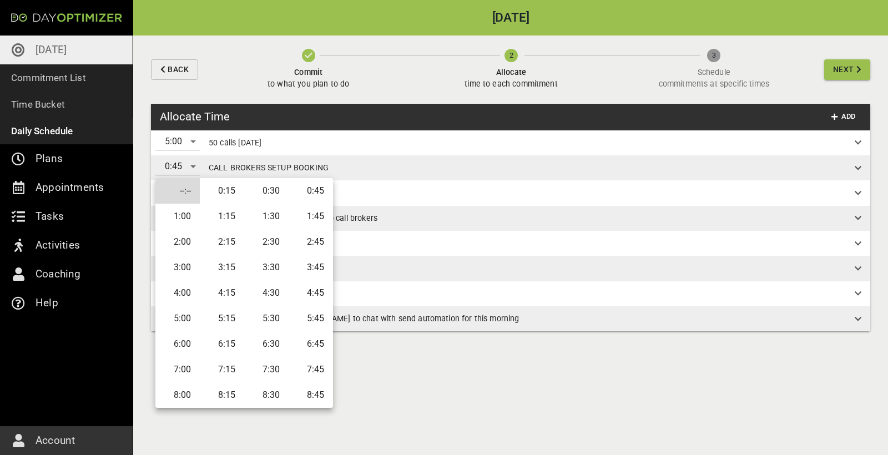
click at [164, 243] on li "2:00" at bounding box center [177, 242] width 44 height 26
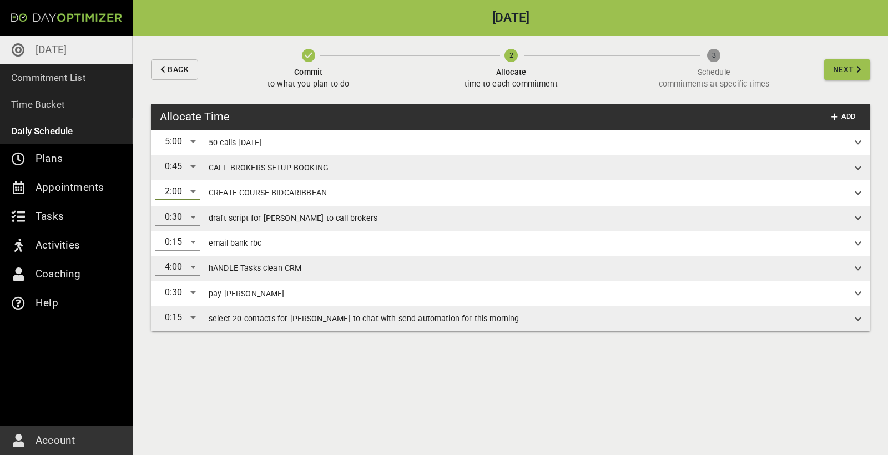
click at [846, 60] on button "Next" at bounding box center [847, 69] width 46 height 21
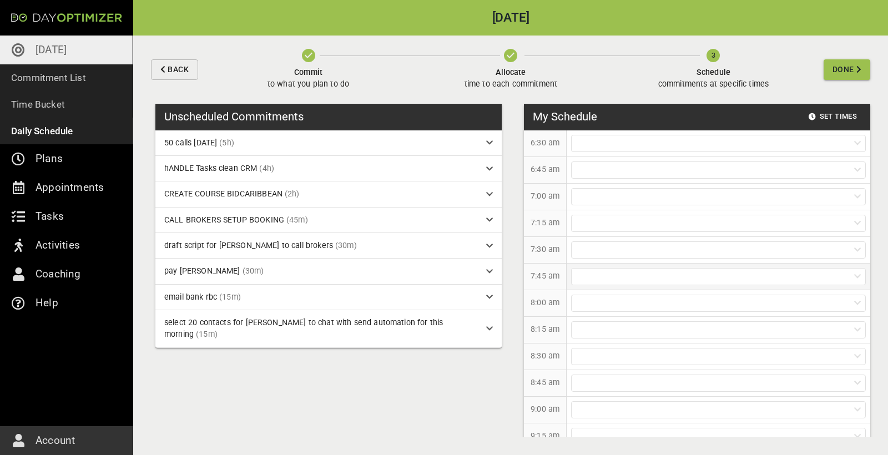
scroll to position [13, 0]
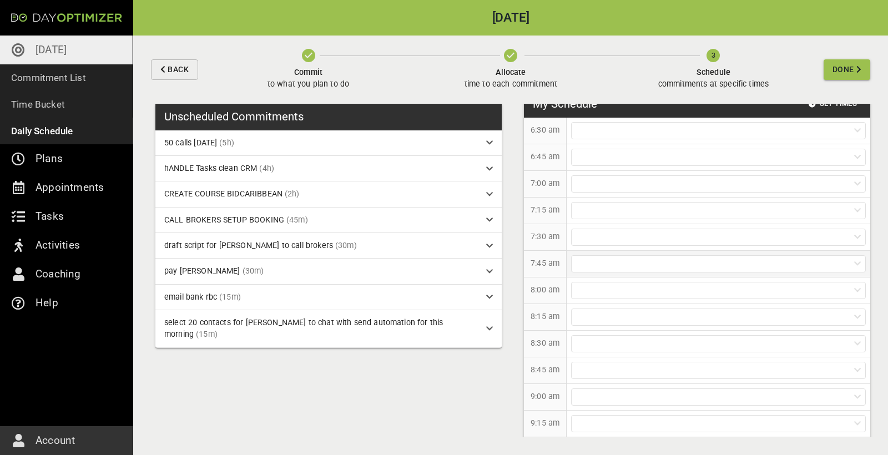
click at [589, 266] on div at bounding box center [718, 263] width 295 height 17
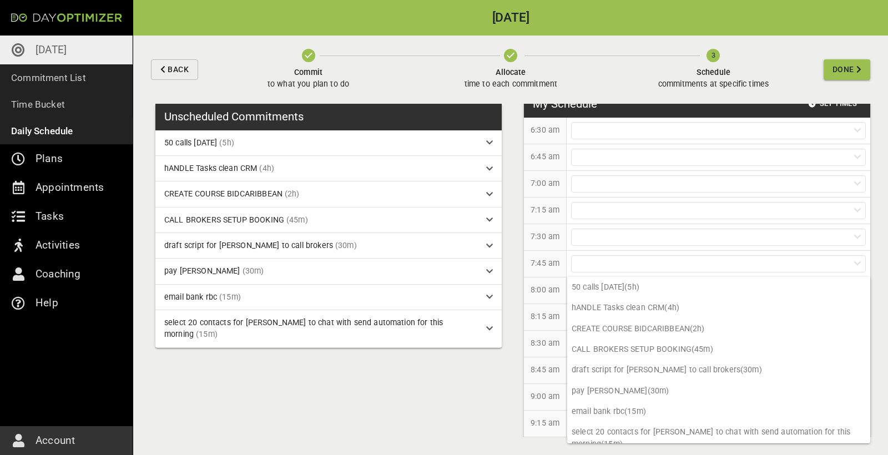
click at [560, 341] on div "8:30 am" at bounding box center [545, 344] width 43 height 27
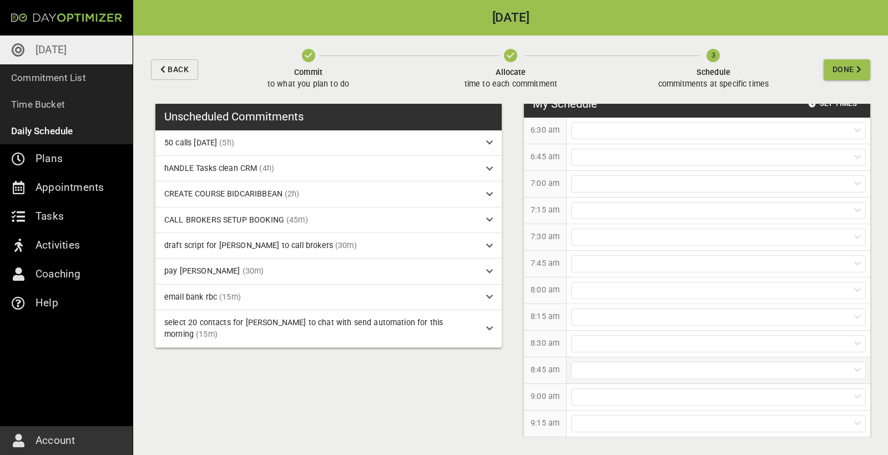
click at [593, 367] on div at bounding box center [718, 370] width 295 height 17
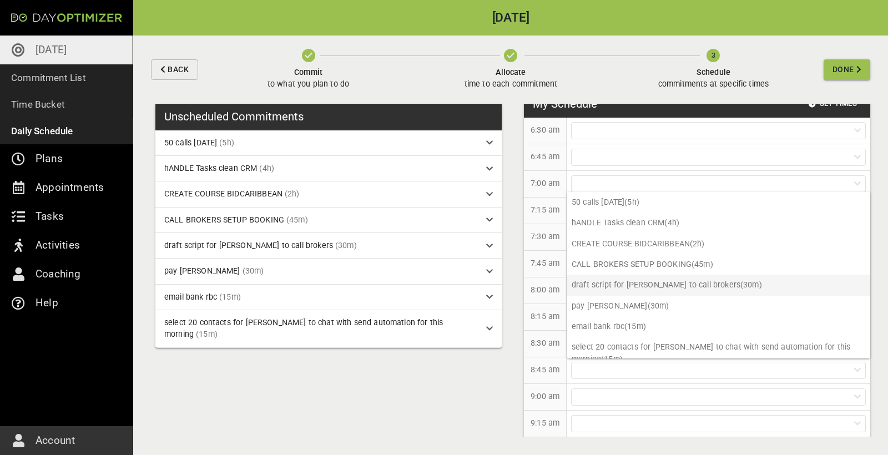
scroll to position [0, 0]
click at [617, 342] on p "select 20 contacts for [PERSON_NAME] to chat with send automation for this morn…" at bounding box center [718, 353] width 303 height 33
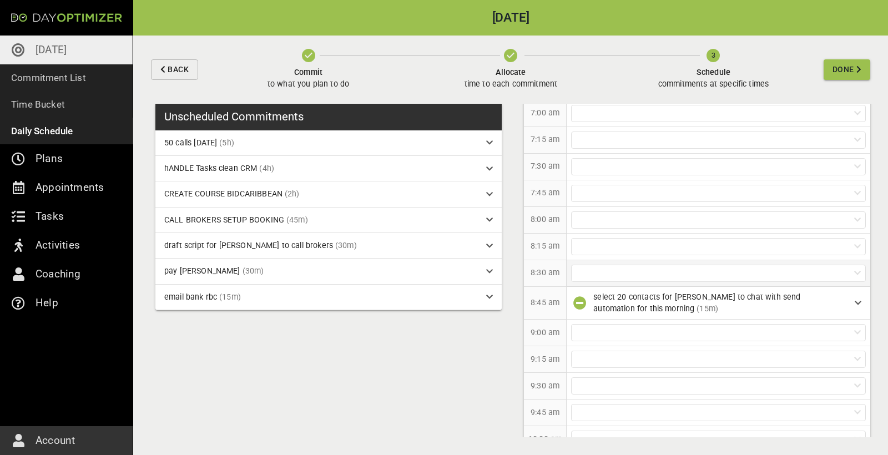
scroll to position [103, 0]
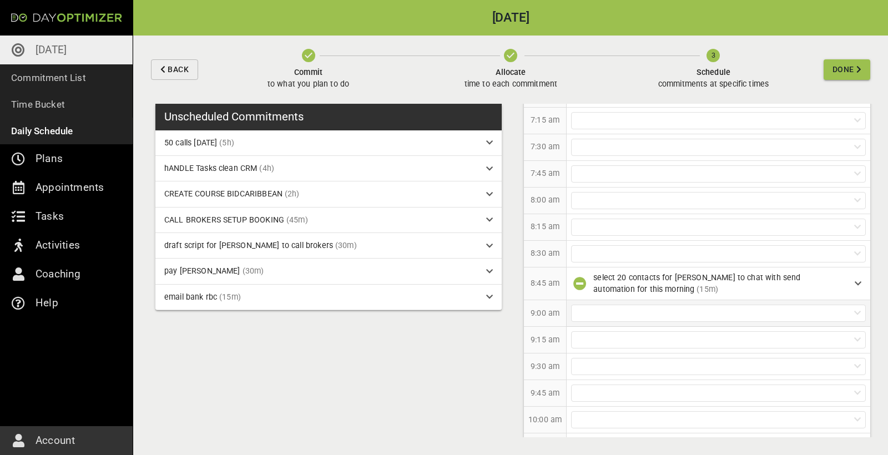
click at [643, 322] on div at bounding box center [719, 313] width 304 height 26
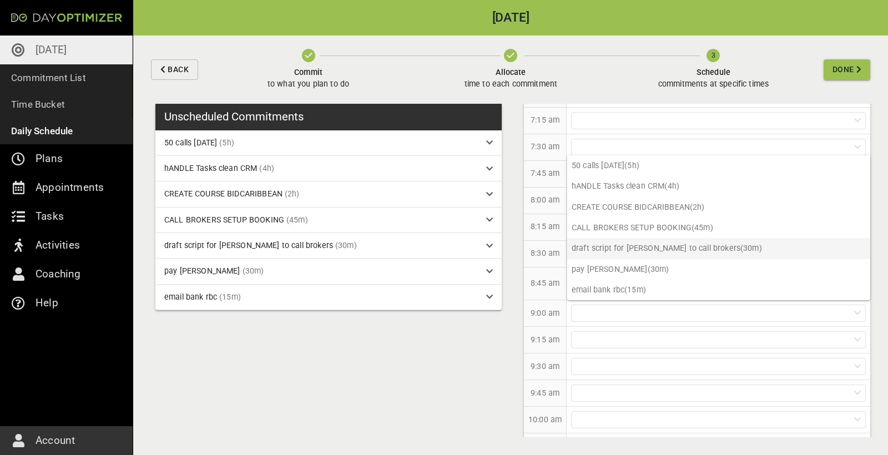
click at [633, 251] on p "draft script for [PERSON_NAME] to call brokers (30m)" at bounding box center [718, 248] width 303 height 21
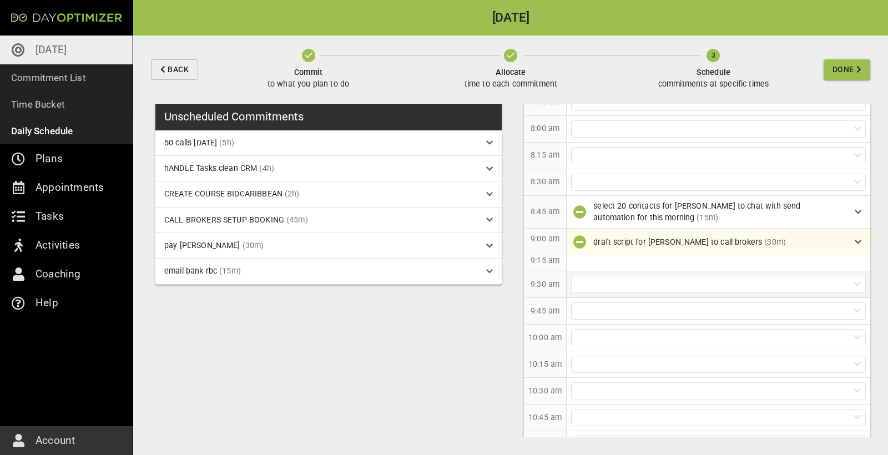
scroll to position [183, 0]
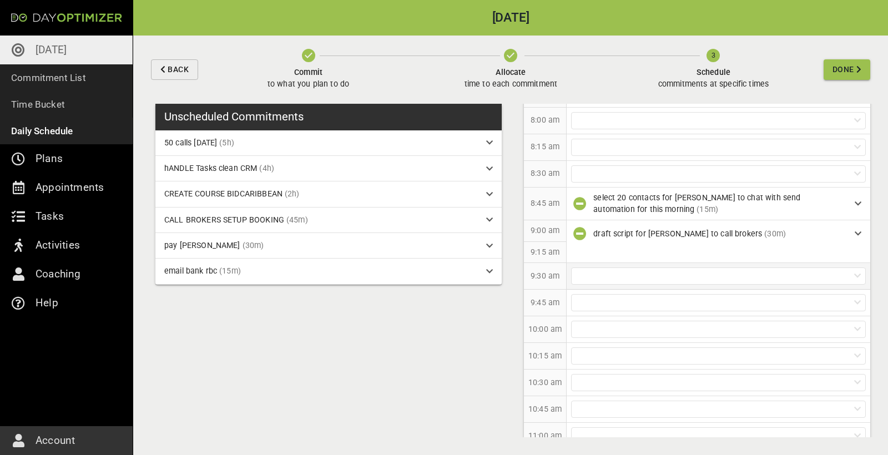
click at [613, 268] on div at bounding box center [718, 275] width 295 height 17
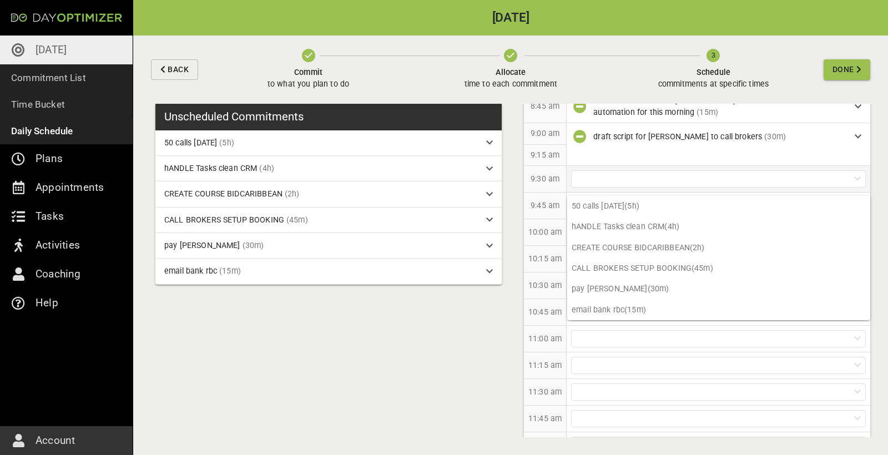
scroll to position [281, 0]
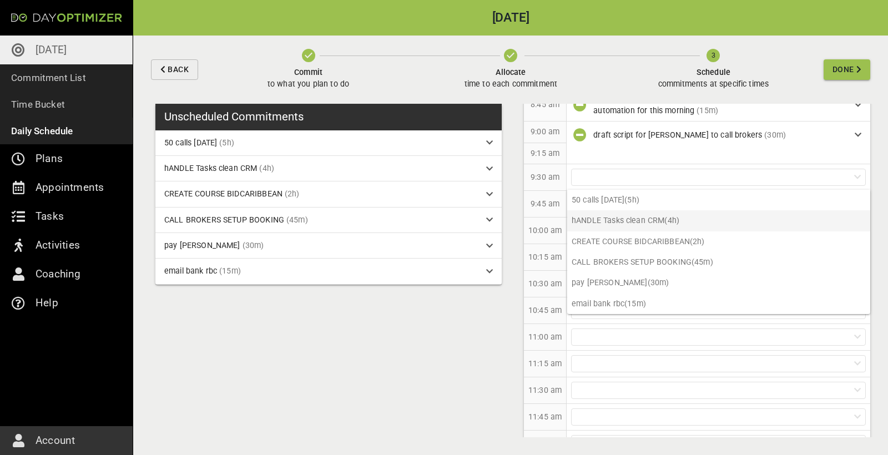
click at [634, 220] on p "hANDLE Tasks clean CRM (4h)" at bounding box center [718, 220] width 303 height 21
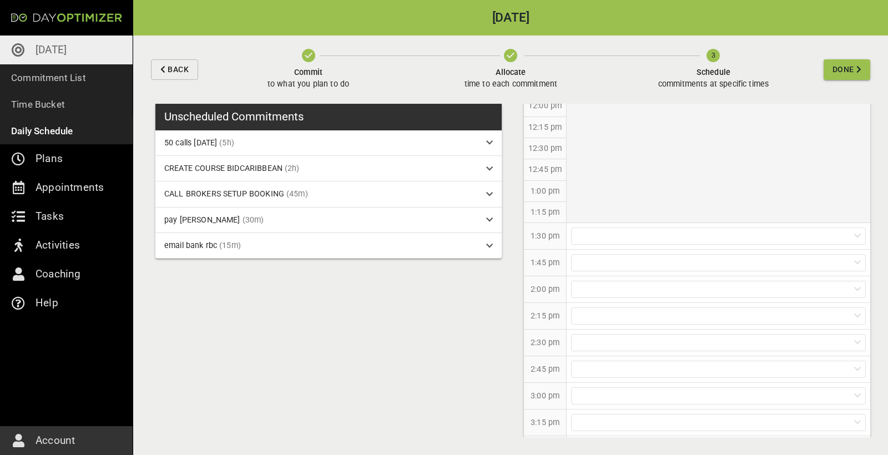
scroll to position [567, 0]
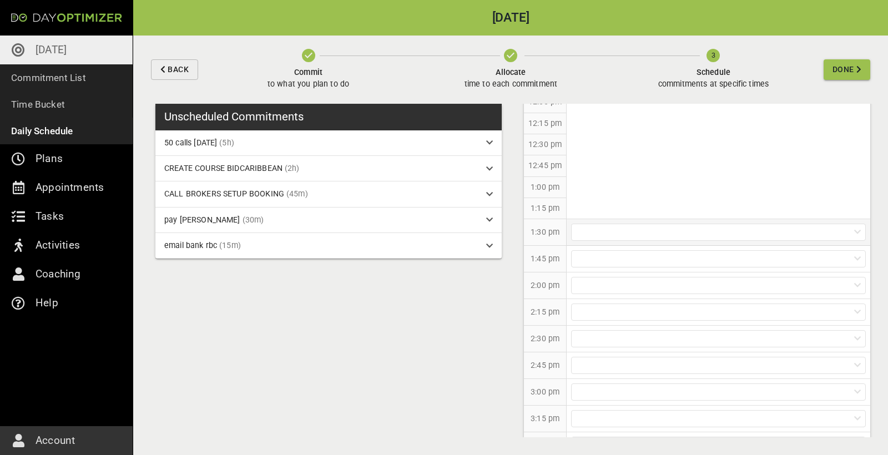
click at [619, 227] on div at bounding box center [718, 232] width 295 height 17
click at [643, 294] on p "CALL BROKERS SETUP BOOKING (45m)" at bounding box center [718, 294] width 303 height 21
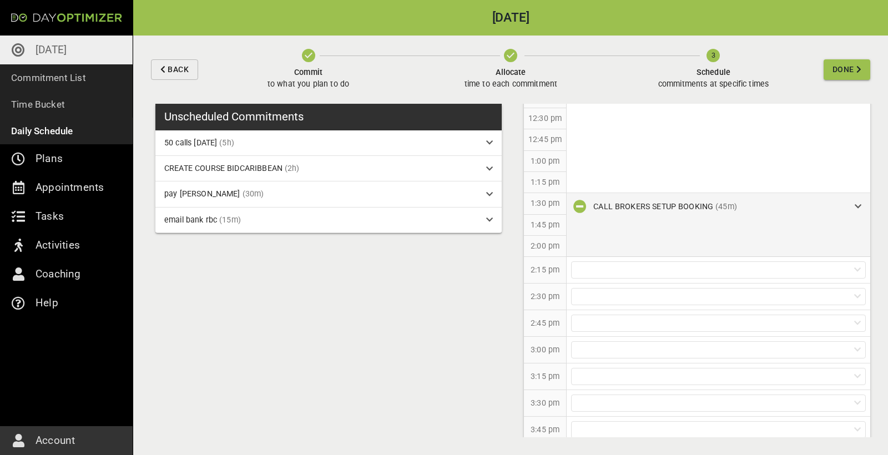
scroll to position [609, 0]
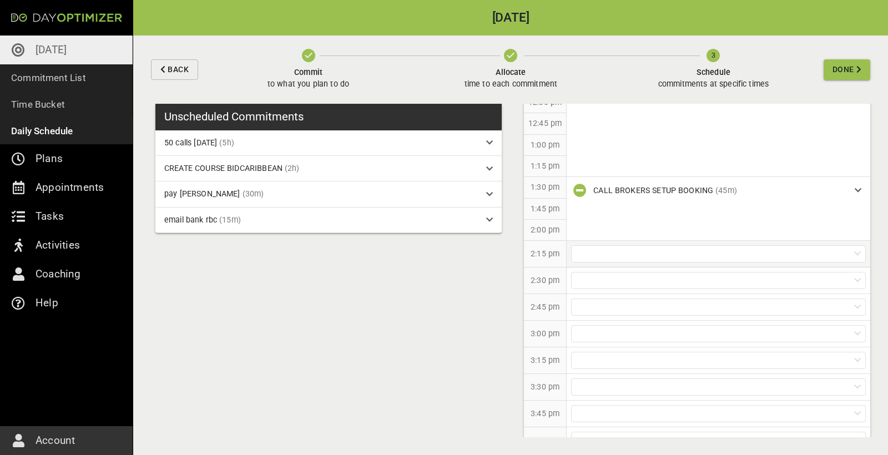
click at [679, 245] on div at bounding box center [718, 253] width 295 height 17
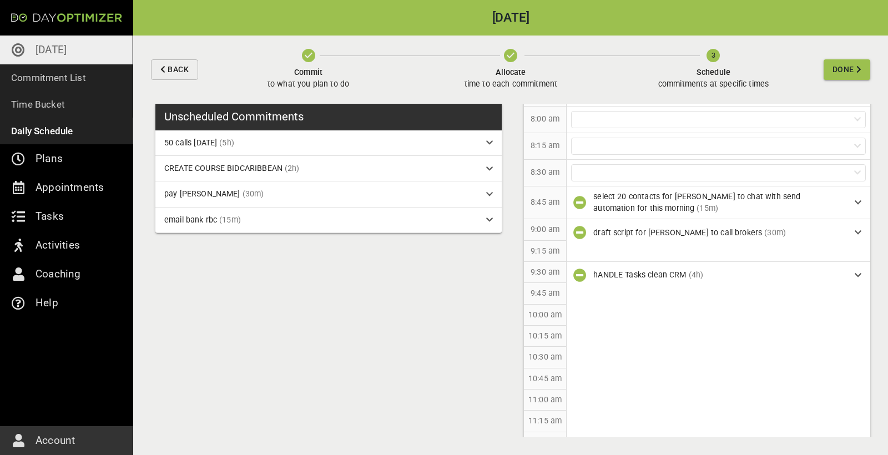
scroll to position [194, 0]
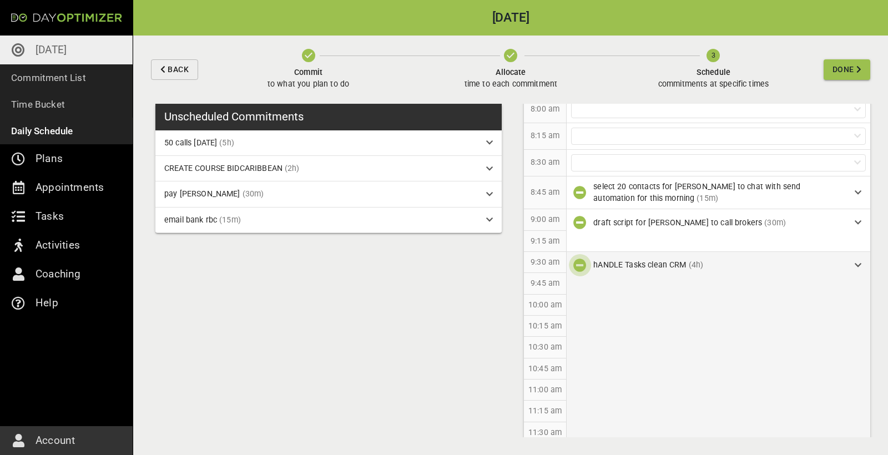
click at [583, 264] on icon "button" at bounding box center [579, 265] width 13 height 13
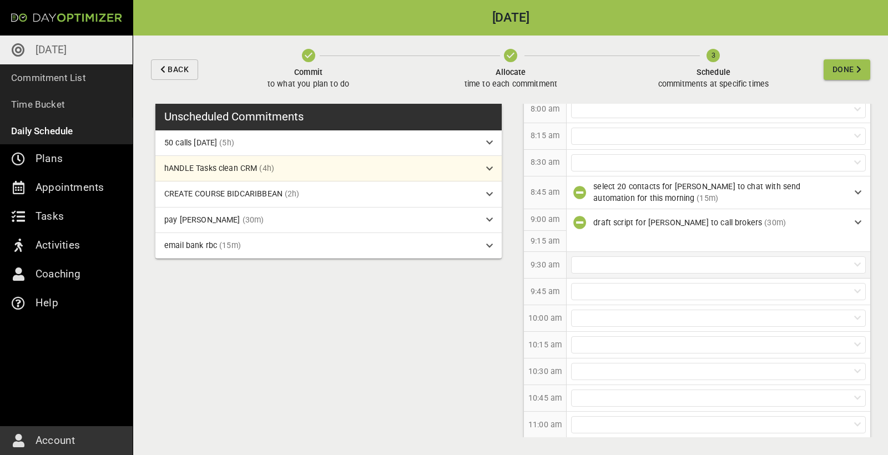
click at [588, 266] on div at bounding box center [718, 264] width 295 height 17
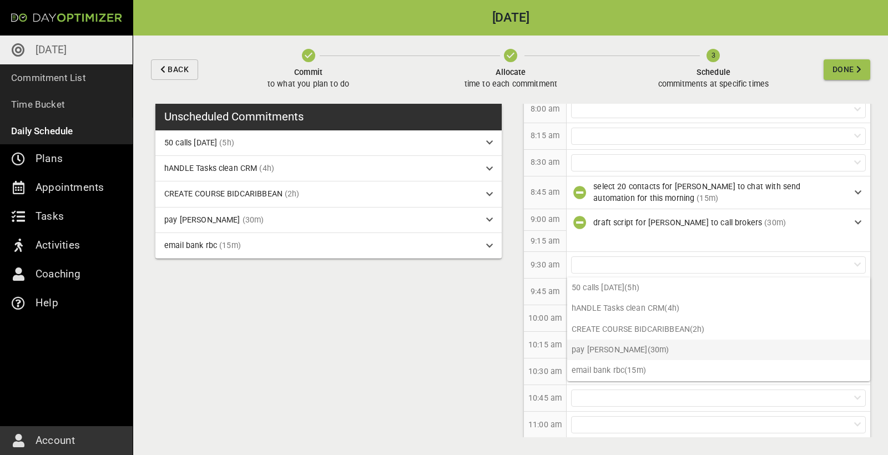
click at [598, 346] on p "pay [PERSON_NAME] (30m)" at bounding box center [718, 350] width 303 height 21
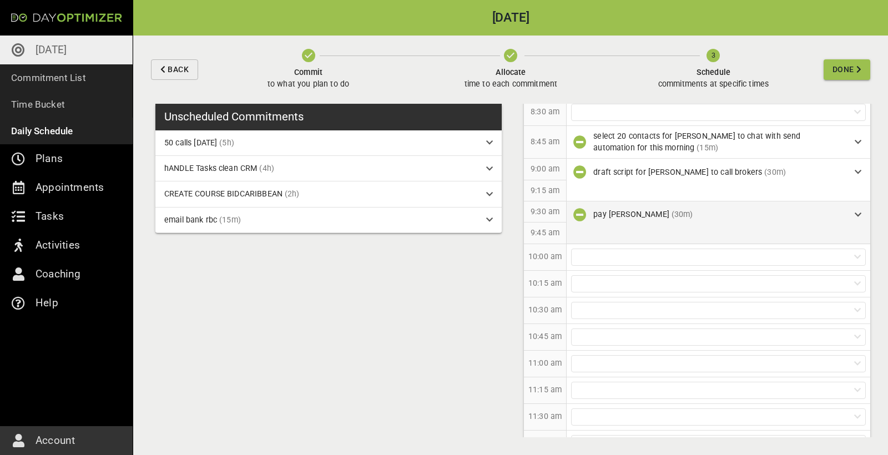
scroll to position [254, 0]
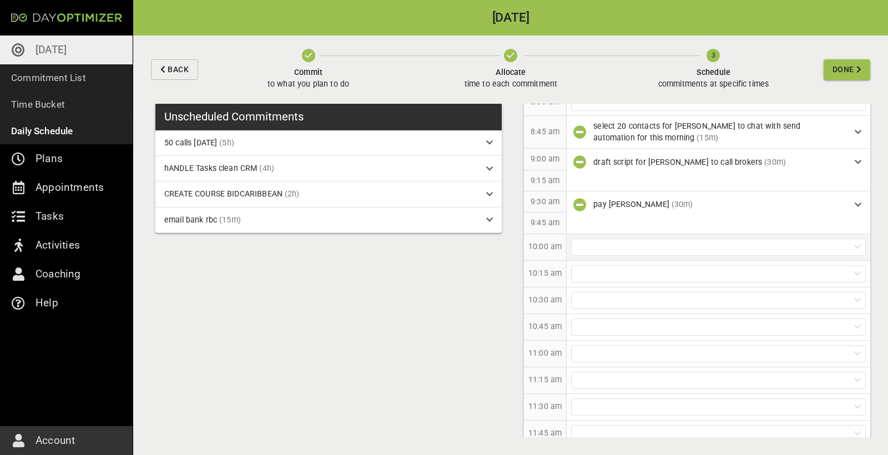
click at [609, 244] on div at bounding box center [718, 247] width 295 height 17
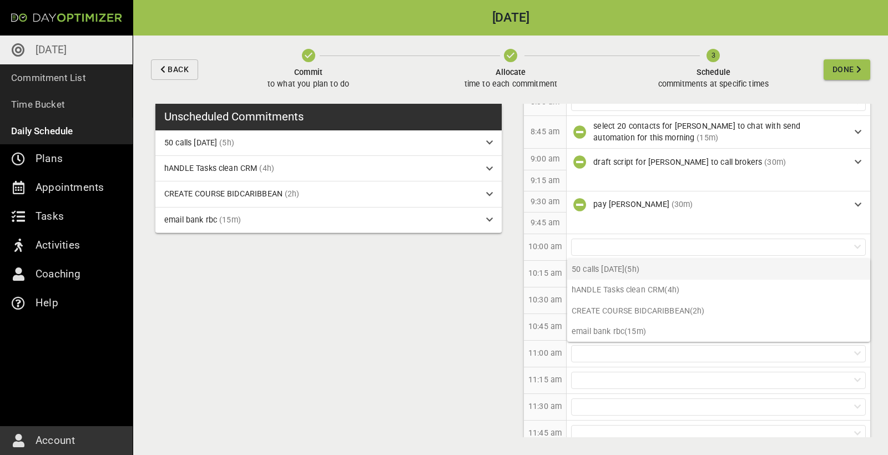
click at [612, 272] on p "50 calls [DATE] (5h)" at bounding box center [718, 269] width 303 height 21
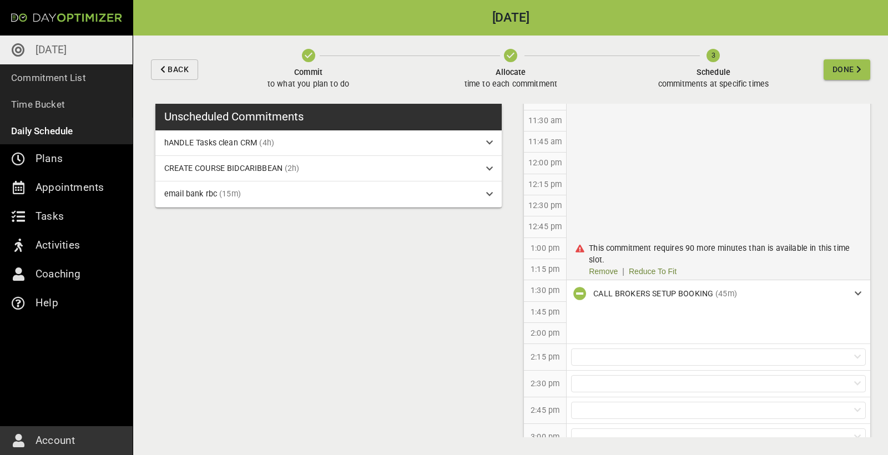
scroll to position [507, 0]
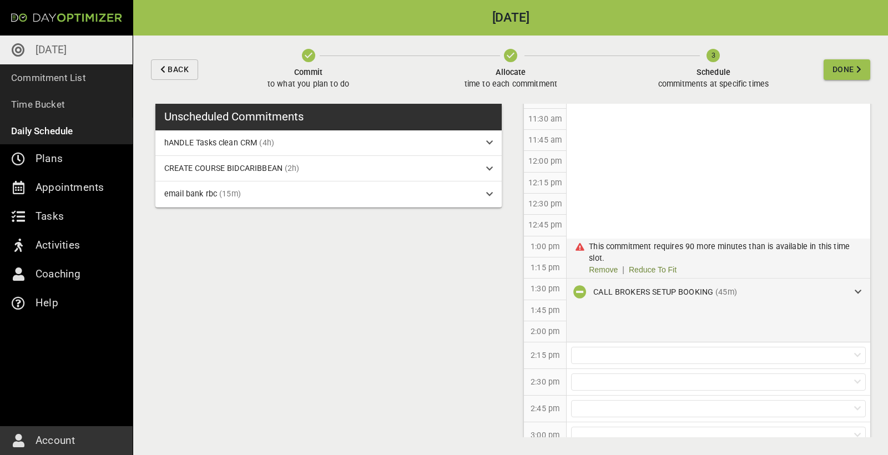
click at [577, 290] on icon "button" at bounding box center [579, 291] width 13 height 13
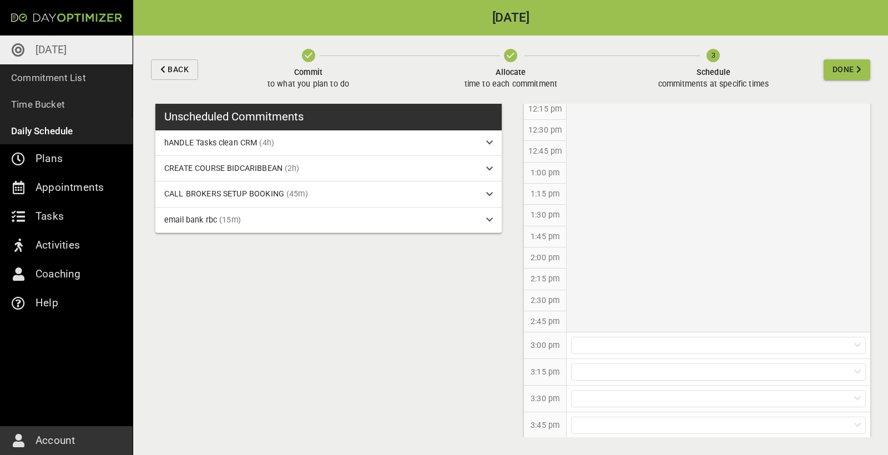
scroll to position [592, 0]
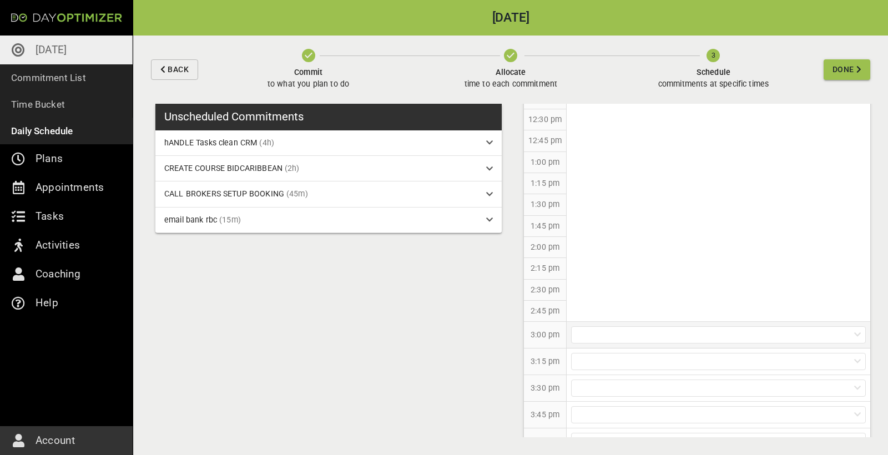
click at [583, 329] on div at bounding box center [718, 334] width 295 height 17
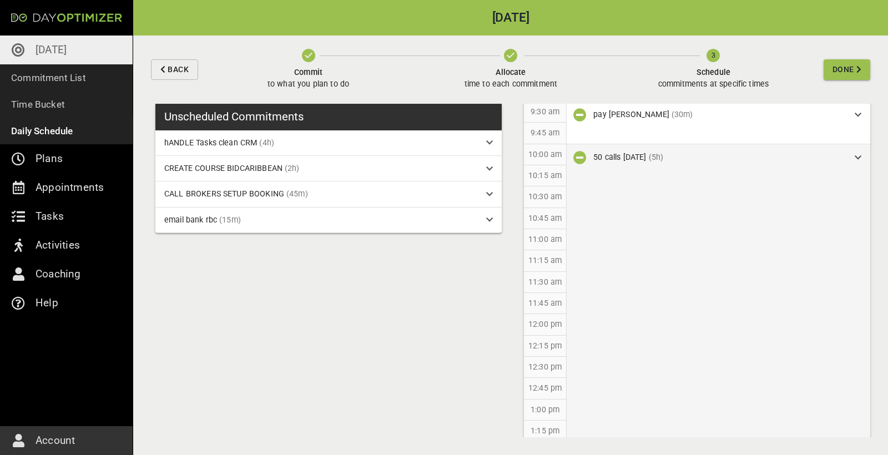
scroll to position [340, 0]
click at [579, 160] on icon "button" at bounding box center [579, 161] width 13 height 13
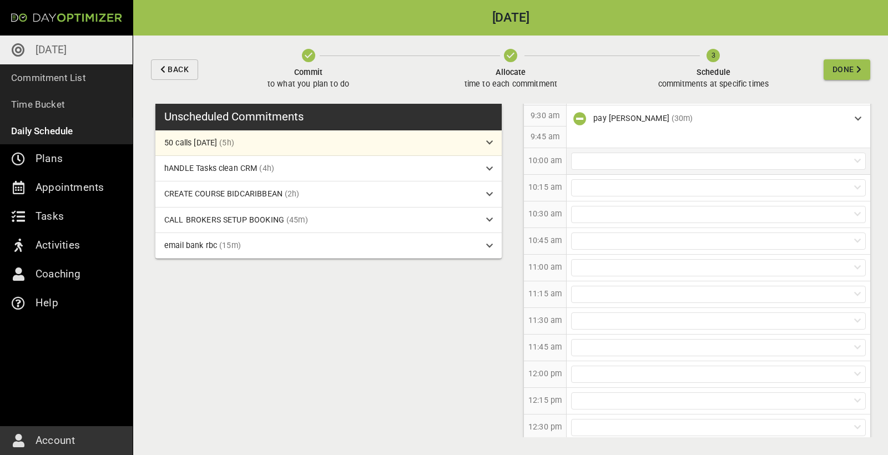
click at [599, 163] on div at bounding box center [718, 161] width 295 height 17
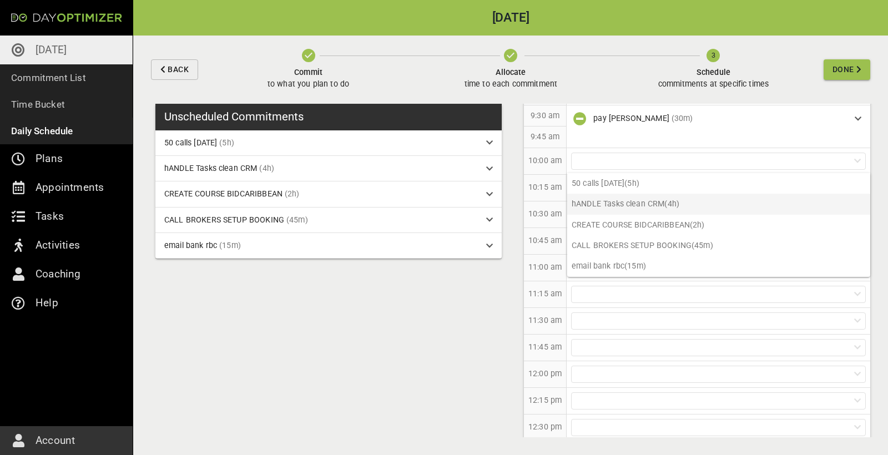
click at [608, 206] on p "hANDLE Tasks clean CRM (4h)" at bounding box center [718, 204] width 303 height 21
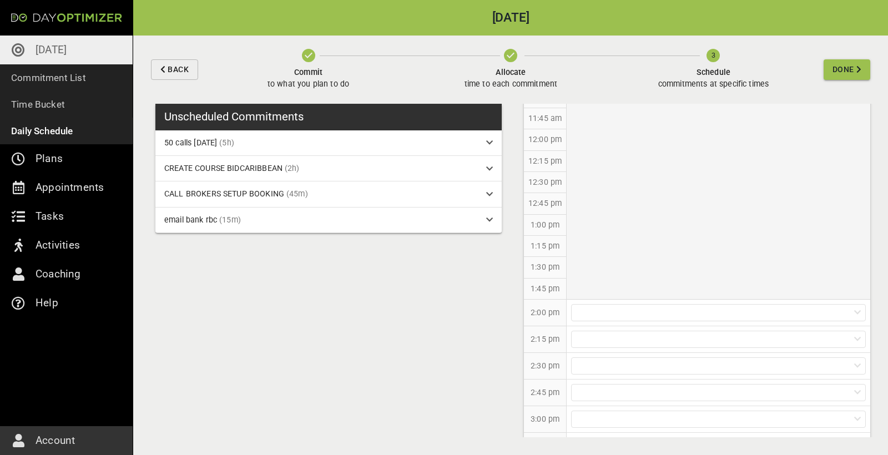
scroll to position [534, 0]
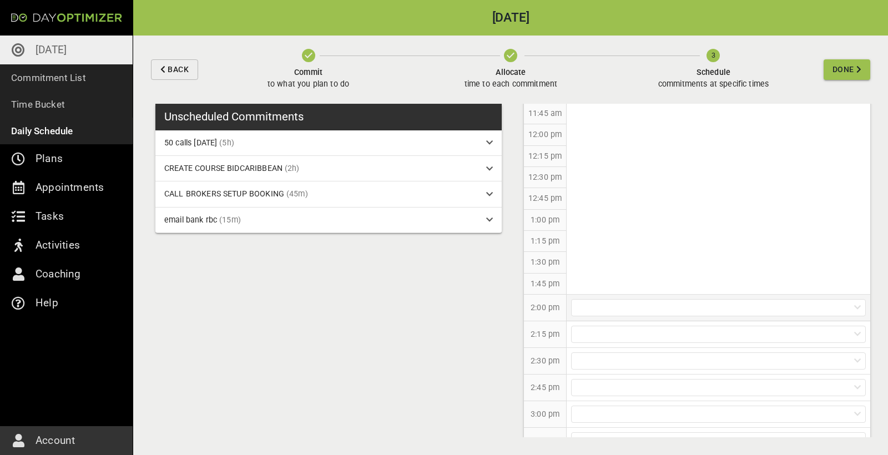
click at [605, 302] on div at bounding box center [718, 307] width 295 height 17
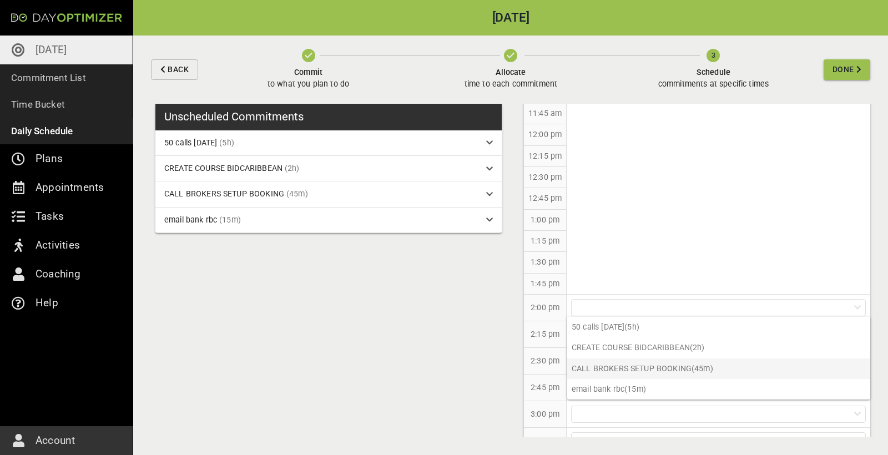
click at [606, 367] on p "CALL BROKERS SETUP BOOKING (45m)" at bounding box center [718, 368] width 303 height 21
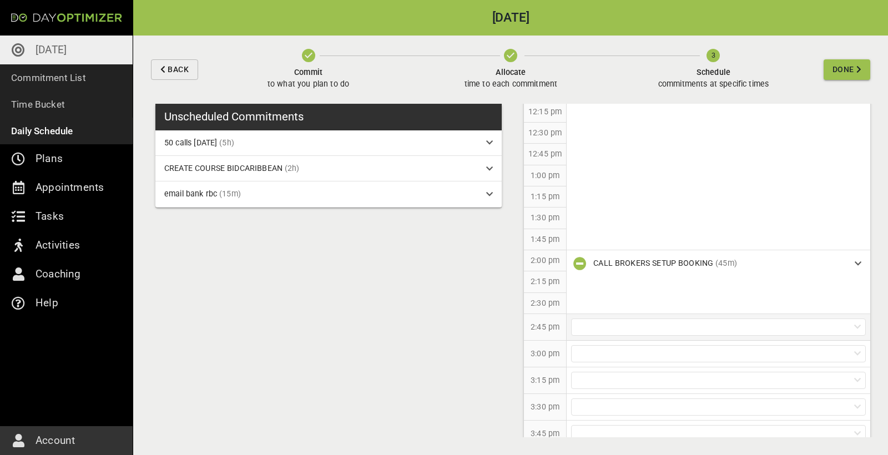
scroll to position [597, 0]
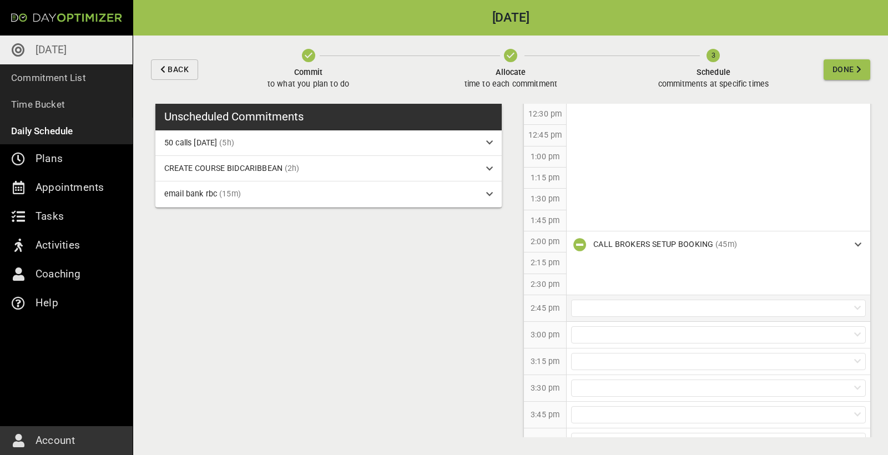
click at [630, 303] on div at bounding box center [718, 308] width 295 height 17
click at [612, 328] on p "50 calls [DATE] (5h)" at bounding box center [718, 327] width 303 height 21
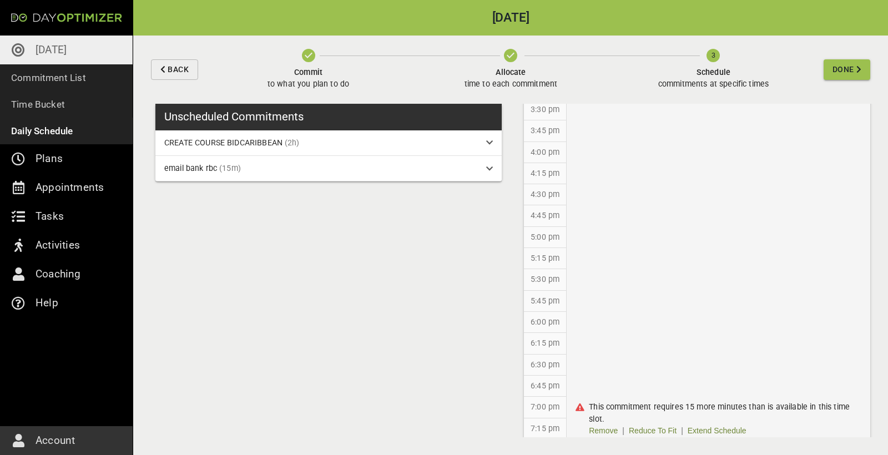
scroll to position [855, 0]
click at [710, 427] on link "Extend Schedule" at bounding box center [717, 433] width 59 height 12
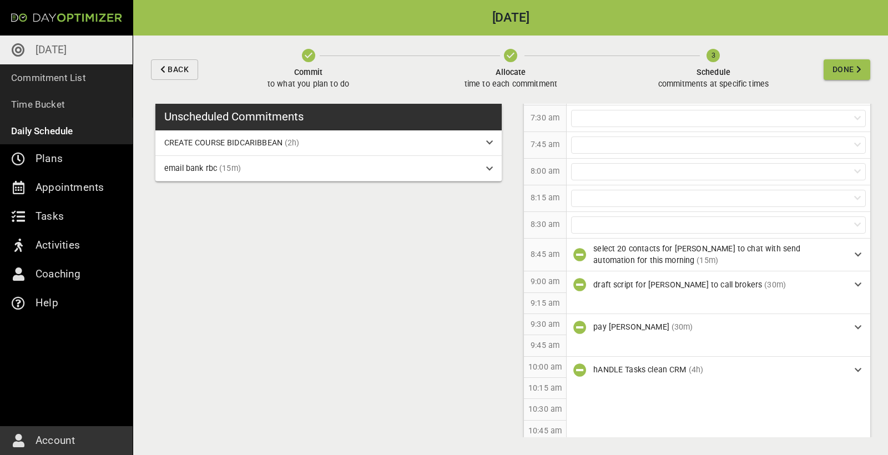
scroll to position [131, 0]
click at [838, 77] on button "Done" at bounding box center [847, 69] width 47 height 21
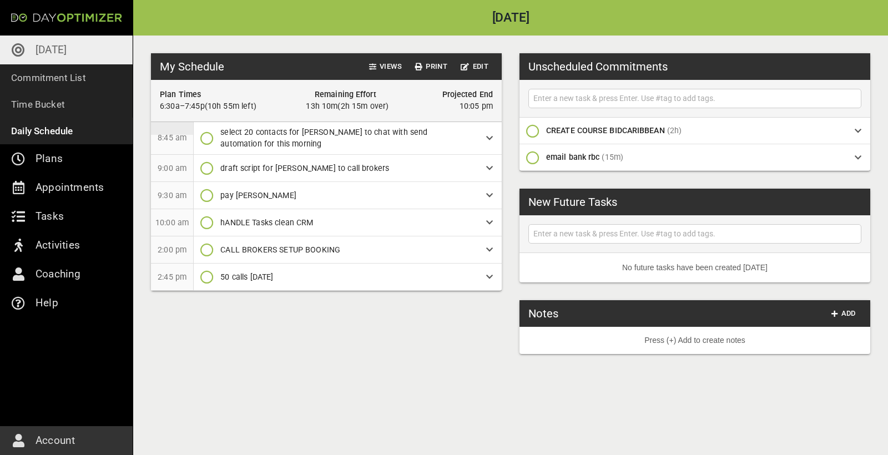
click at [593, 98] on input "text" at bounding box center [694, 99] width 327 height 14
type input "green sc 3 bed 1 bath 1032sq 1935 98,000 95,000 ready to go painted properties …"
click at [562, 98] on input "text" at bounding box center [694, 99] width 327 height 14
